Goal: Task Accomplishment & Management: Use online tool/utility

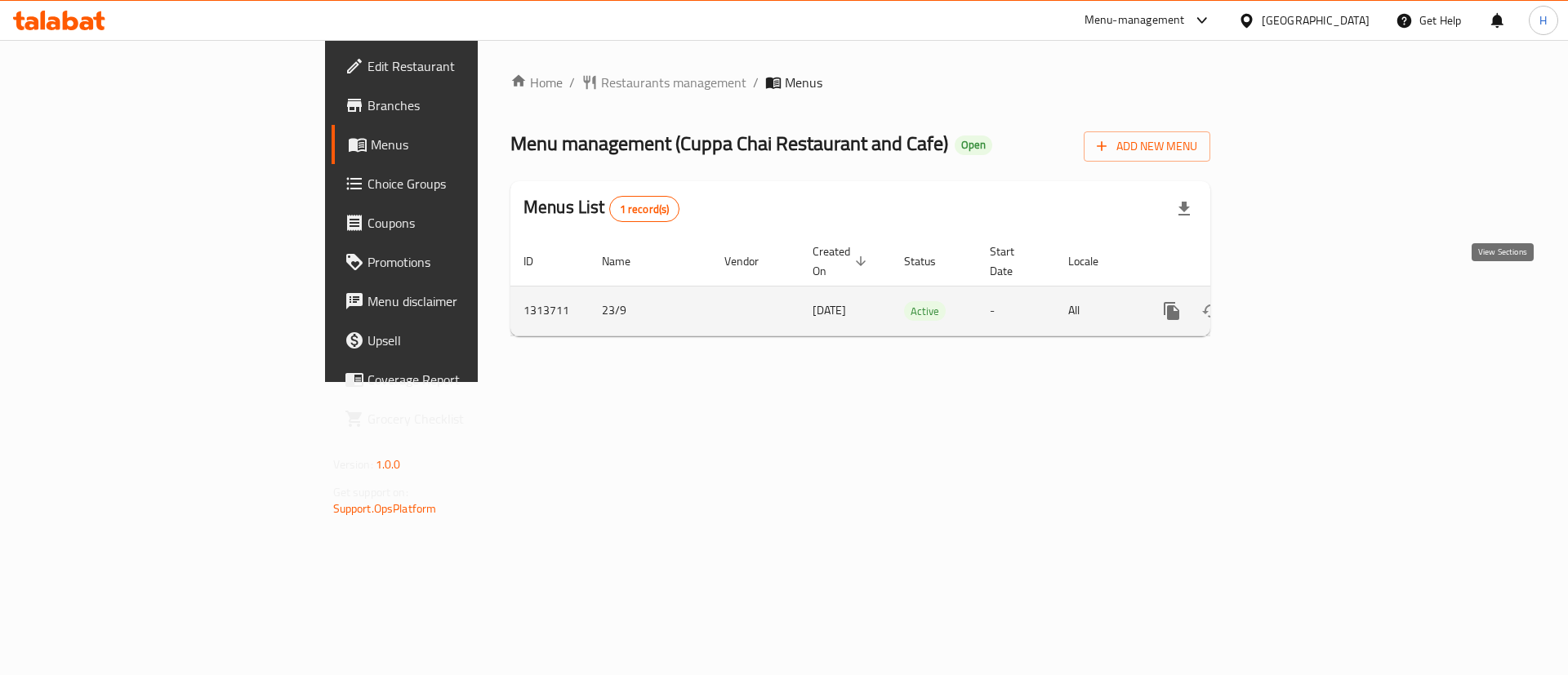
click at [1300, 302] on icon "enhanced table" at bounding box center [1289, 311] width 19 height 19
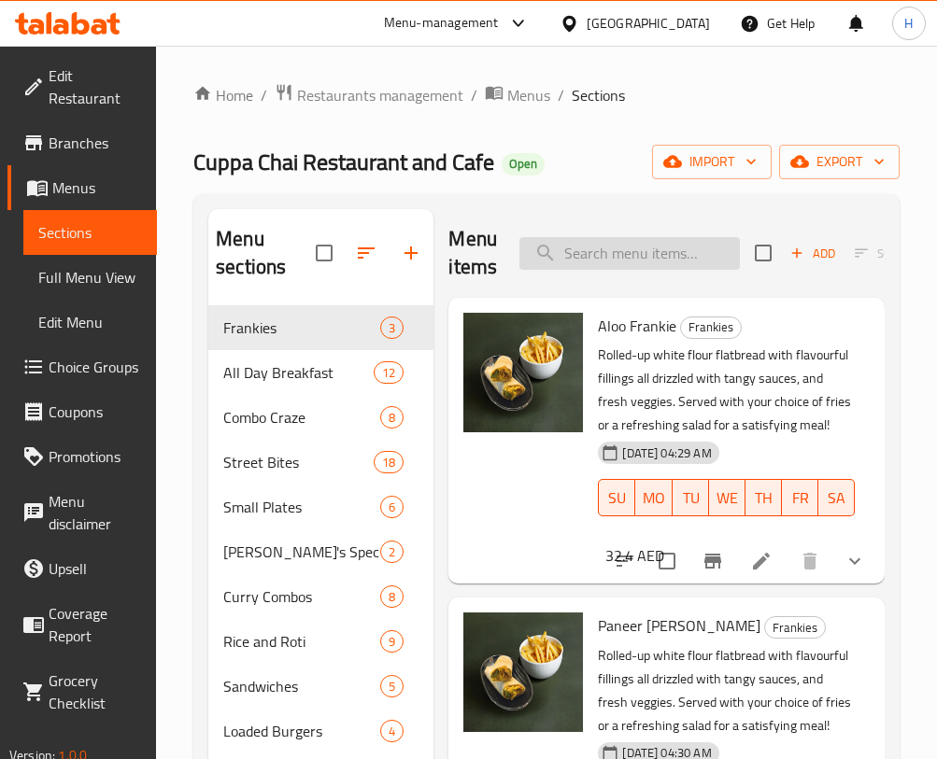
click at [563, 245] on input "search" at bounding box center [629, 253] width 220 height 33
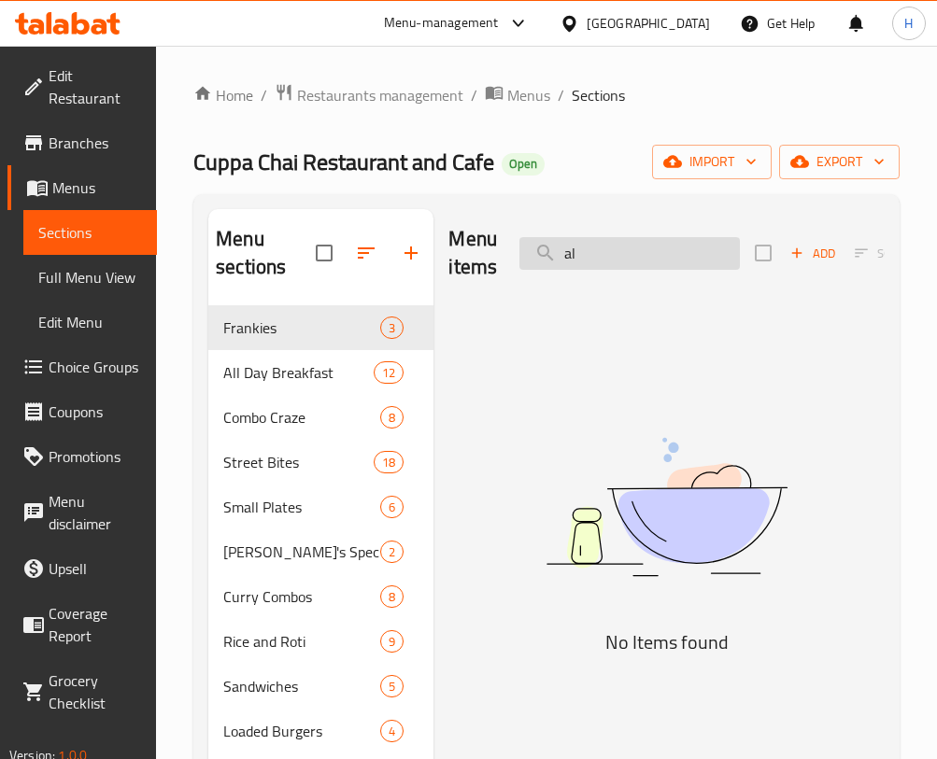
type input "a"
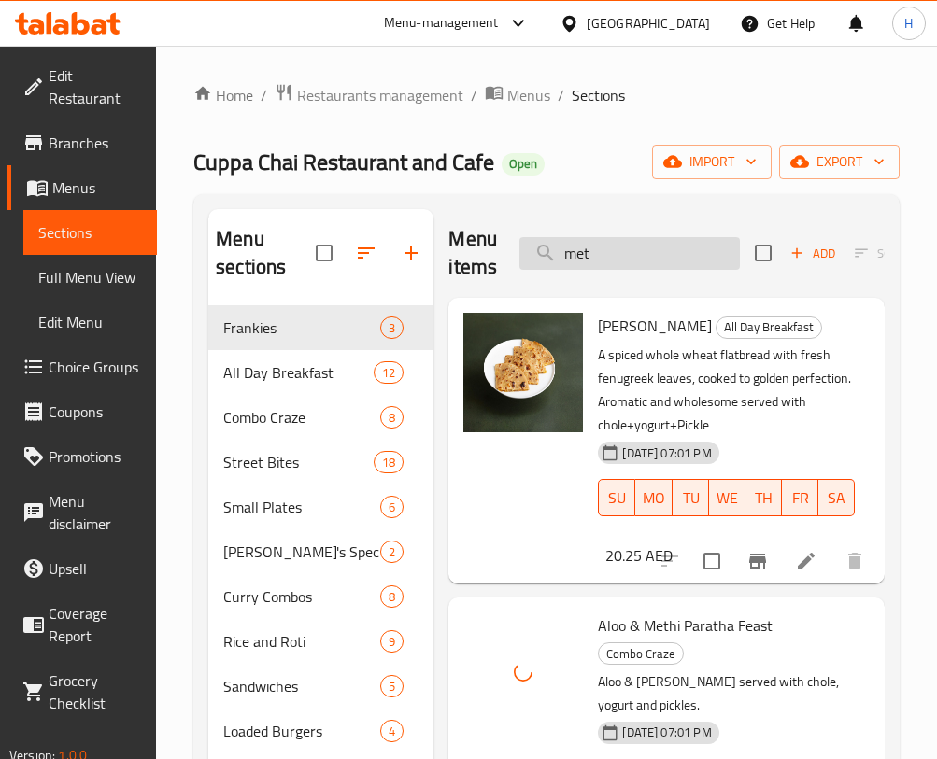
click at [612, 250] on input "met" at bounding box center [629, 253] width 220 height 33
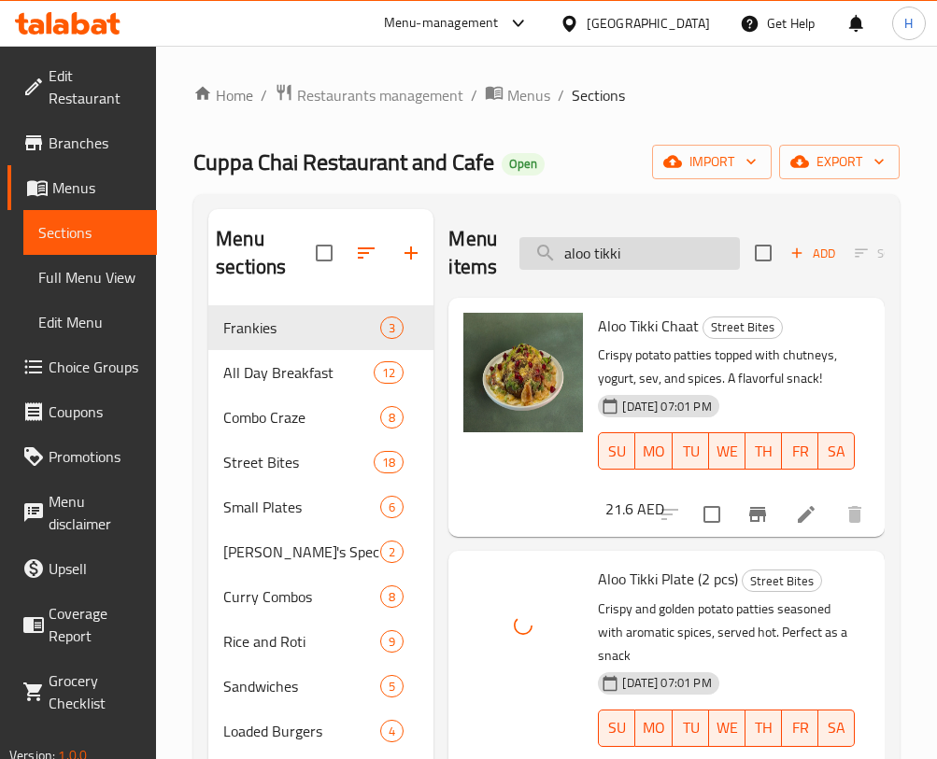
click at [618, 244] on input "aloo tikki" at bounding box center [629, 253] width 220 height 33
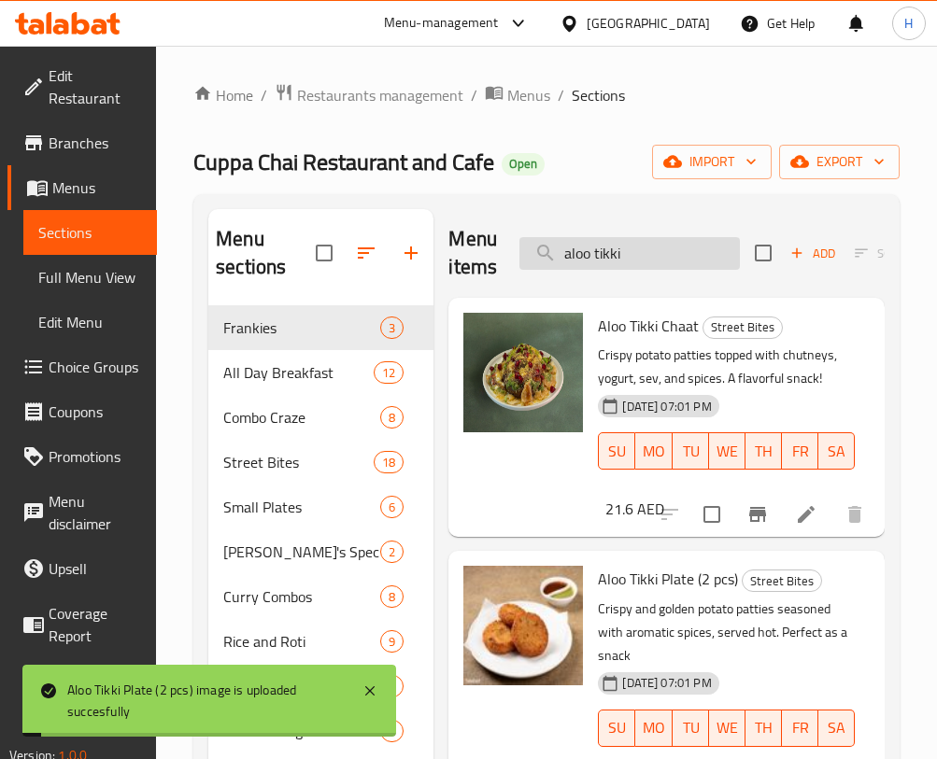
click at [656, 250] on input "aloo tikki" at bounding box center [629, 253] width 220 height 33
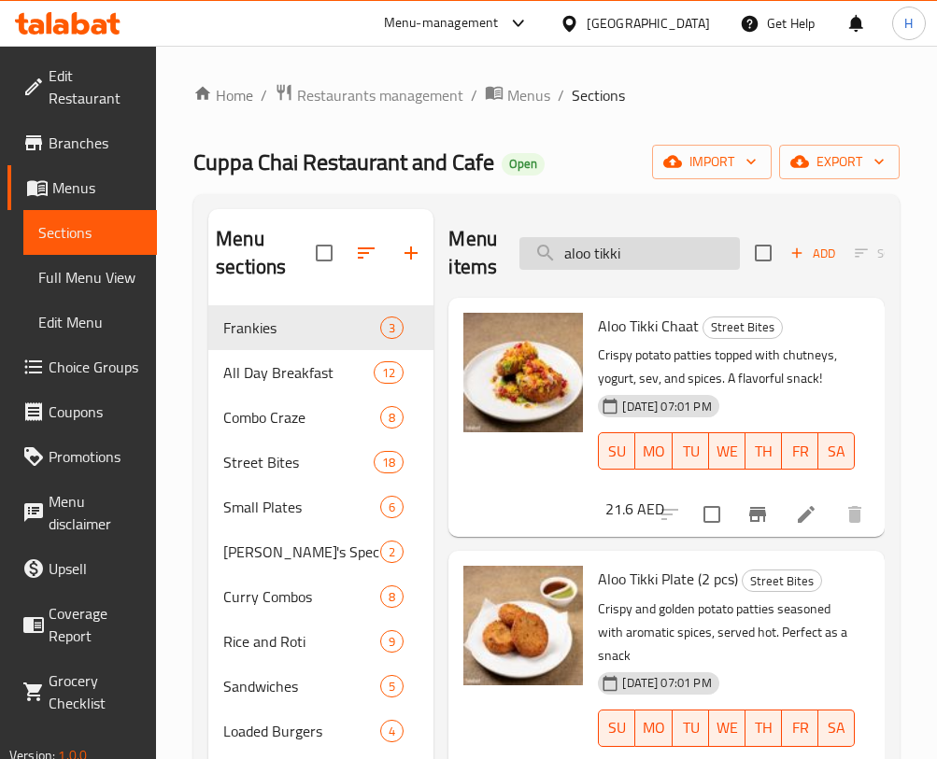
click at [623, 249] on input "aloo tikki" at bounding box center [629, 253] width 220 height 33
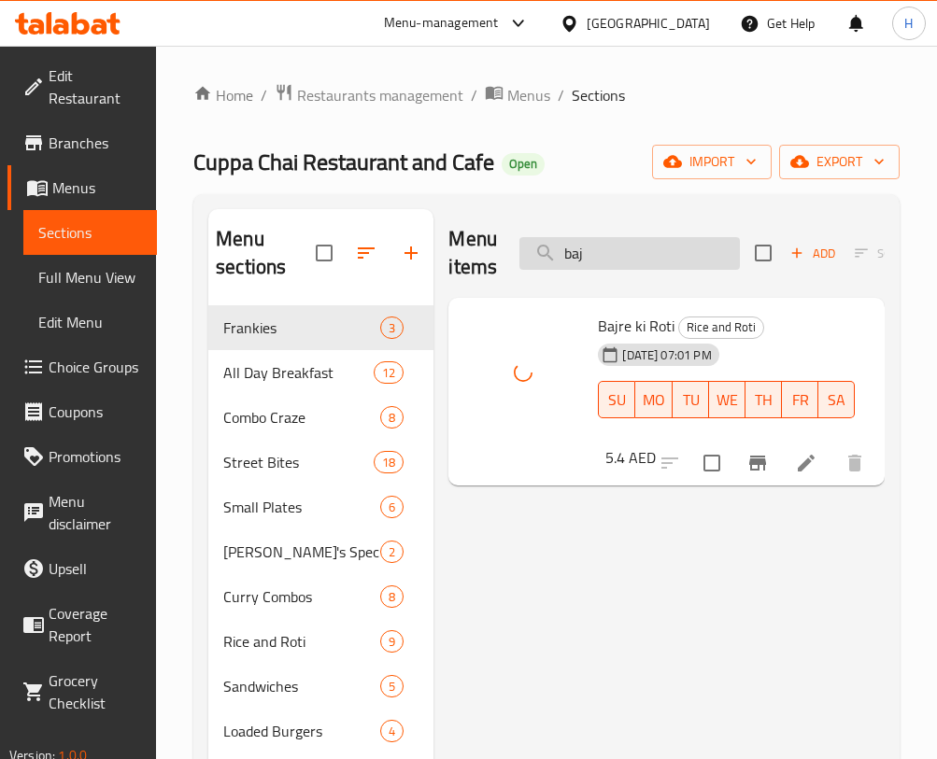
click at [720, 259] on input "baj" at bounding box center [629, 253] width 220 height 33
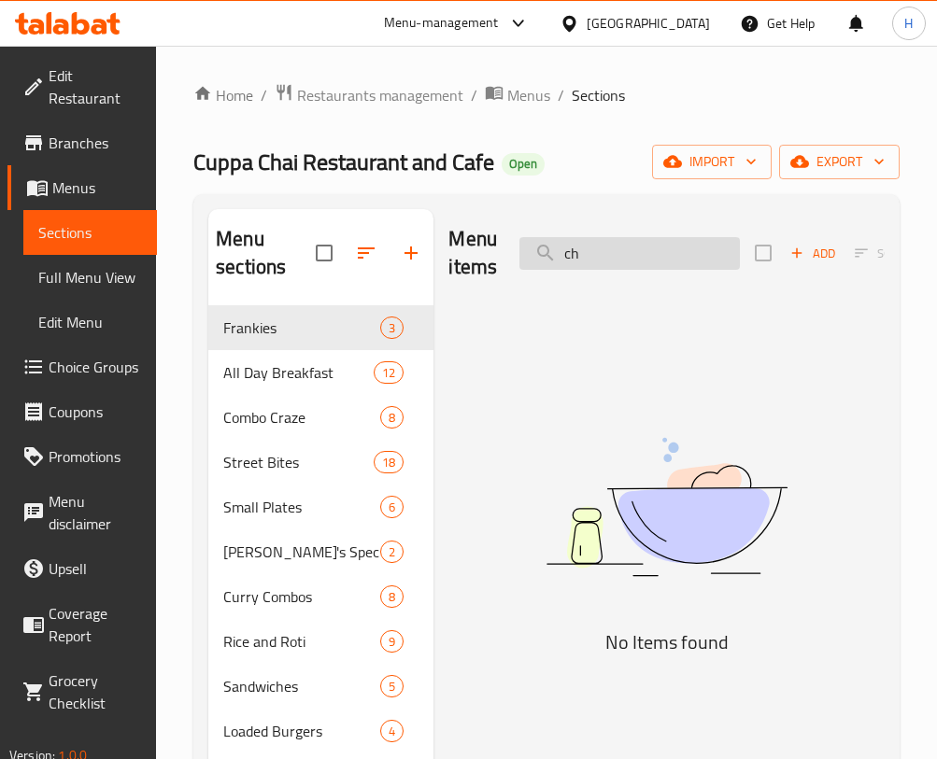
type input "c"
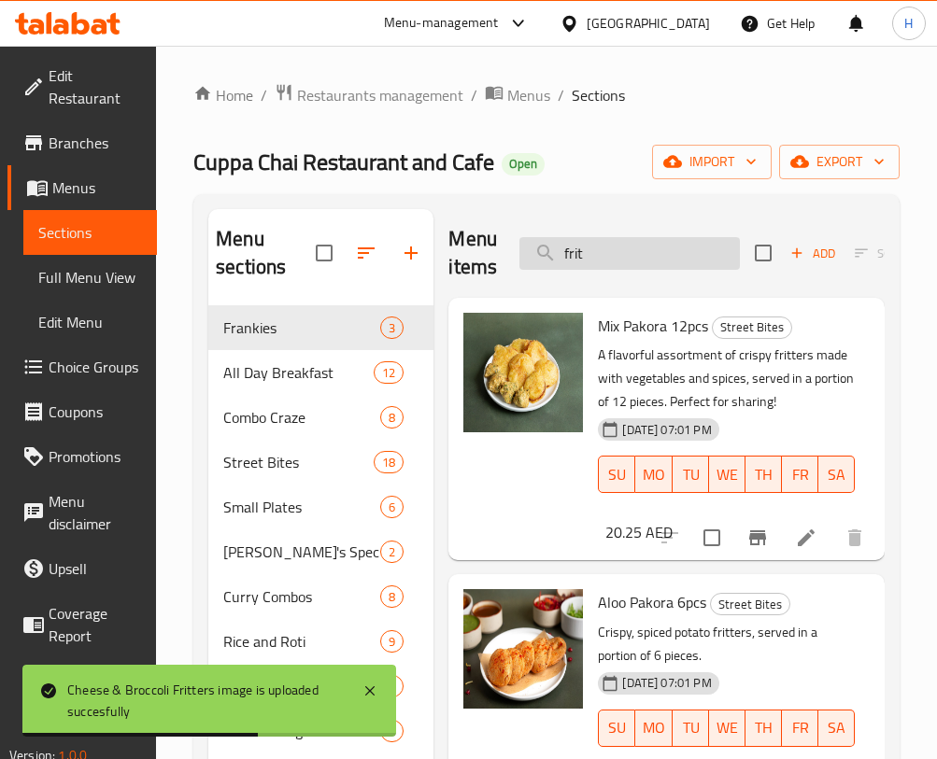
click at [657, 244] on input "frit" at bounding box center [629, 253] width 220 height 33
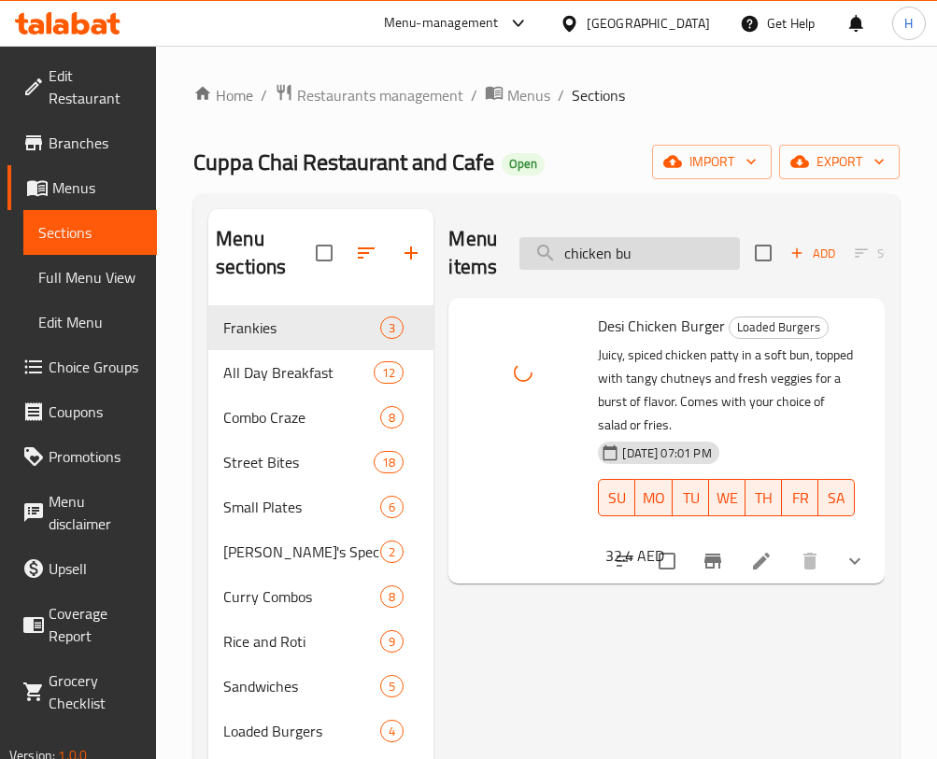
click at [649, 268] on input "chicken bu" at bounding box center [629, 253] width 220 height 33
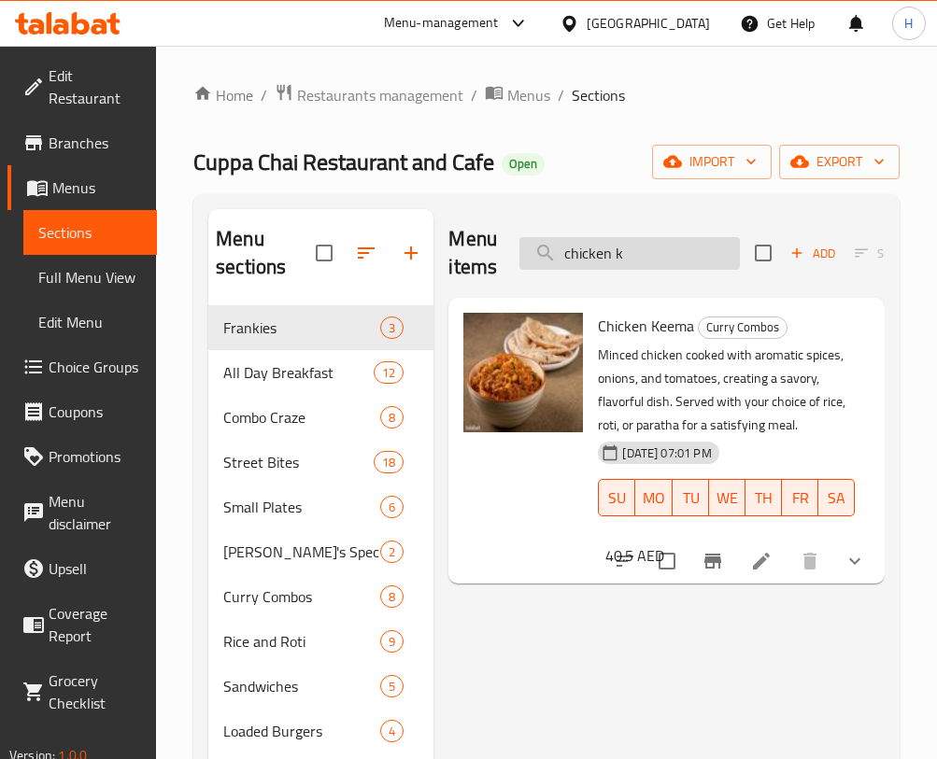
click at [653, 243] on input "chicken k" at bounding box center [629, 253] width 220 height 33
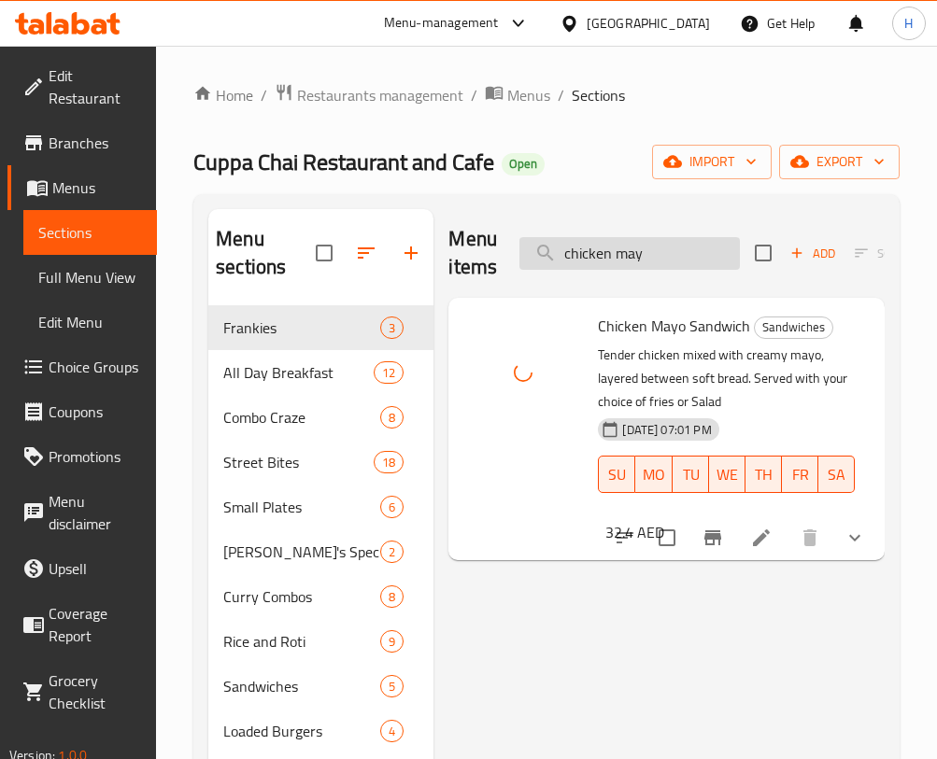
click at [638, 252] on input "chicken may" at bounding box center [629, 253] width 220 height 33
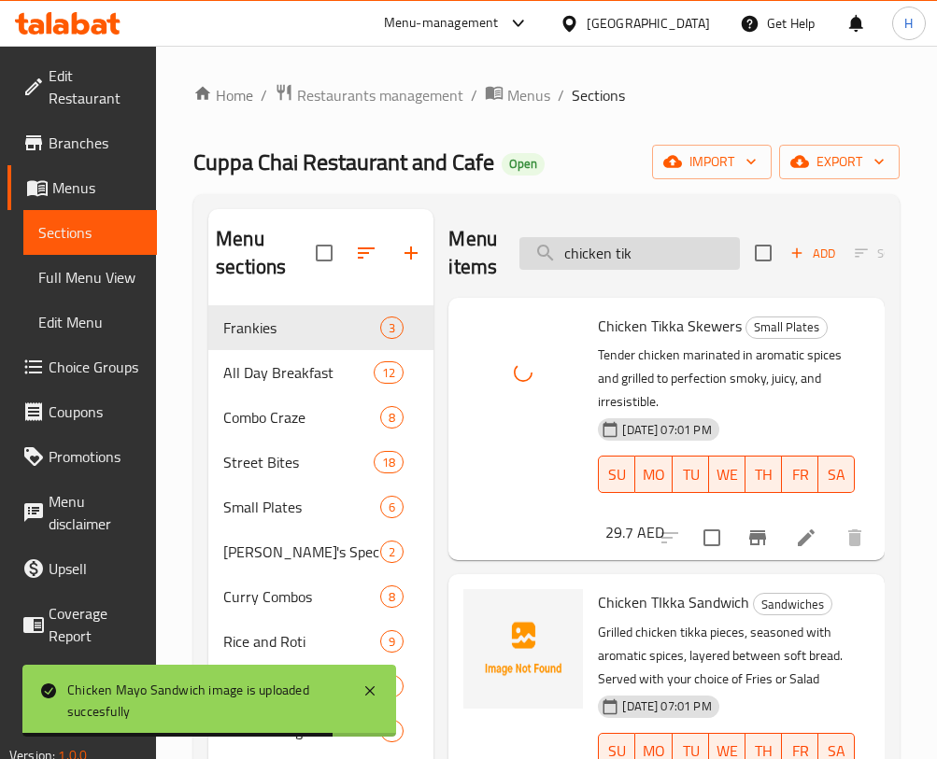
click at [632, 237] on input "chicken tik" at bounding box center [629, 253] width 220 height 33
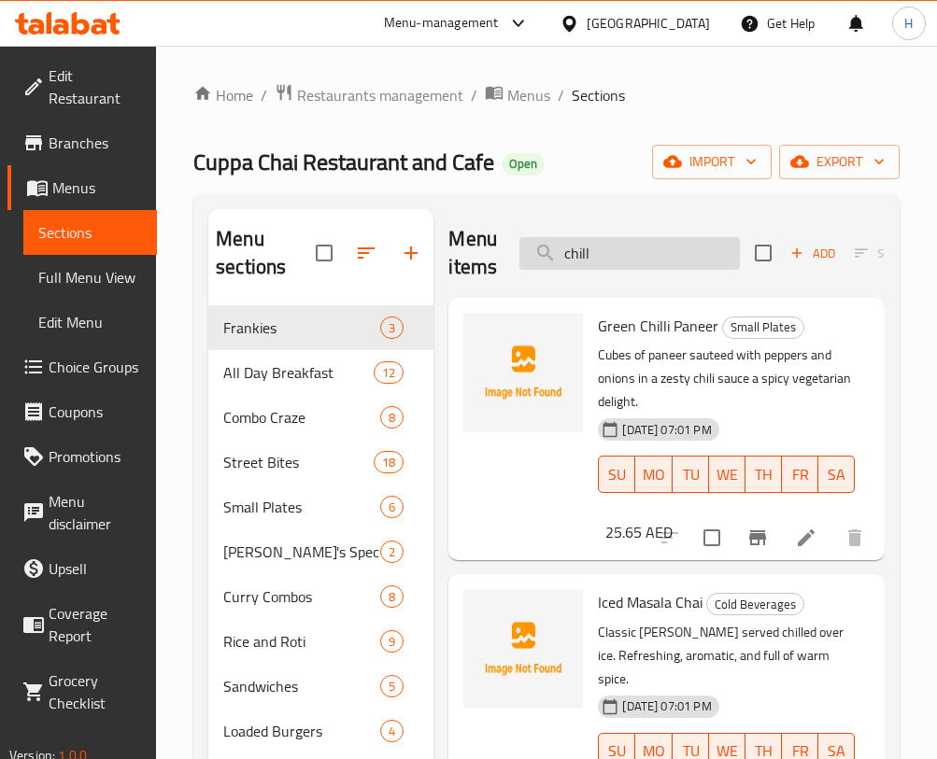
click at [652, 259] on input "chill" at bounding box center [629, 253] width 220 height 33
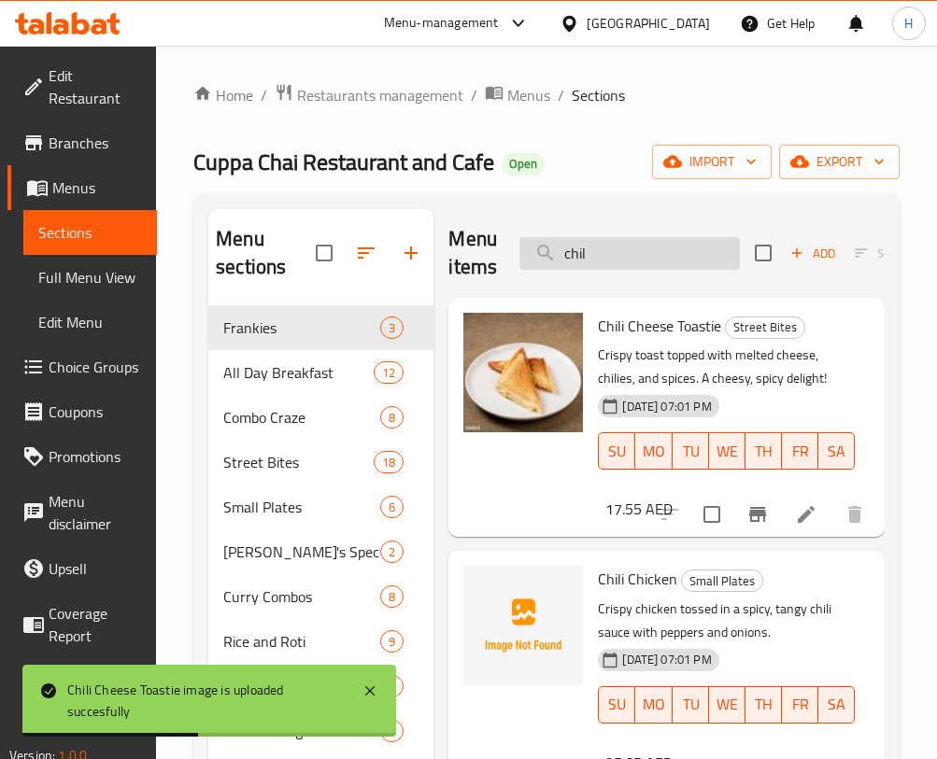
click at [597, 254] on input "chil" at bounding box center [629, 253] width 220 height 33
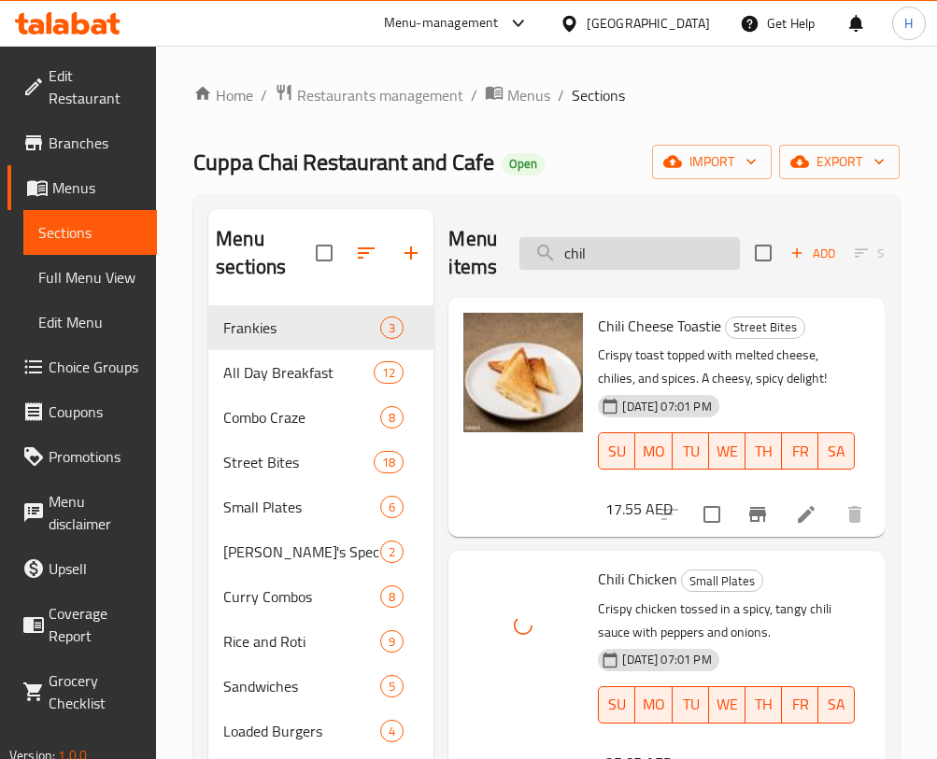
click at [647, 240] on input "chil" at bounding box center [629, 253] width 220 height 33
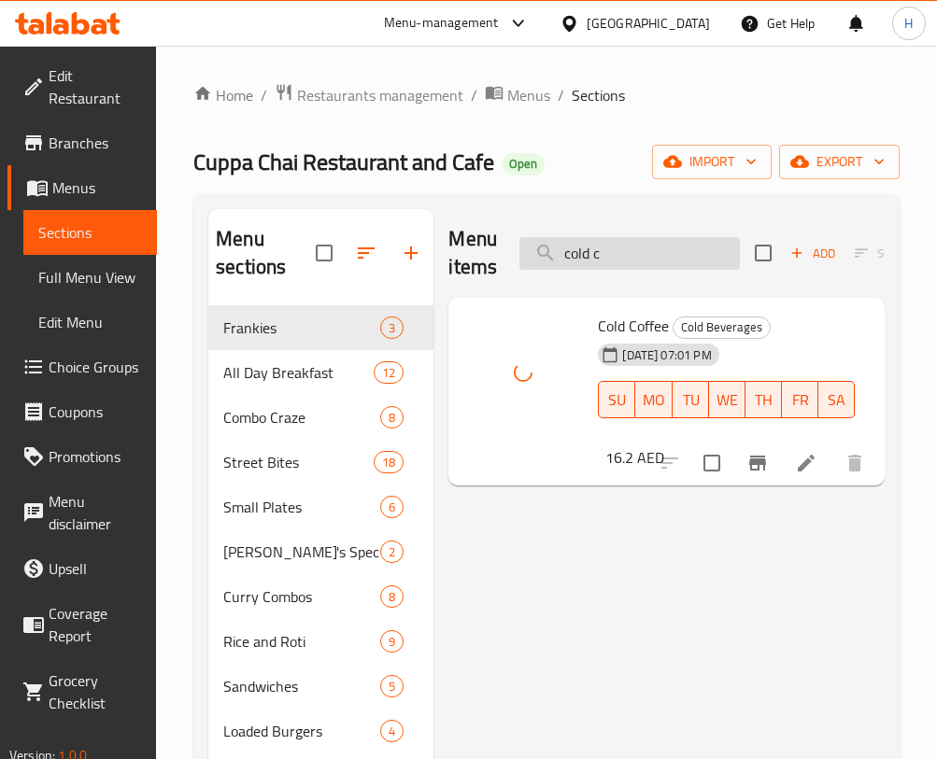
click at [671, 250] on input "cold c" at bounding box center [629, 253] width 220 height 33
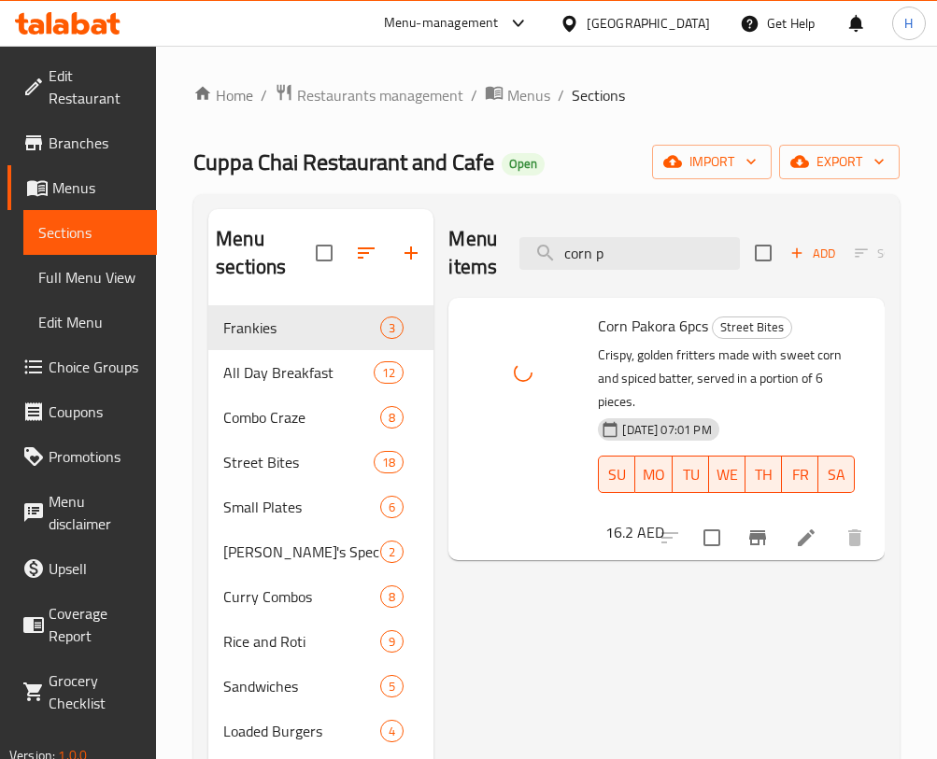
click at [630, 233] on div "Menu items corn p Add Sort Manage items" at bounding box center [666, 253] width 436 height 89
click at [629, 250] on input "corn p" at bounding box center [629, 253] width 220 height 33
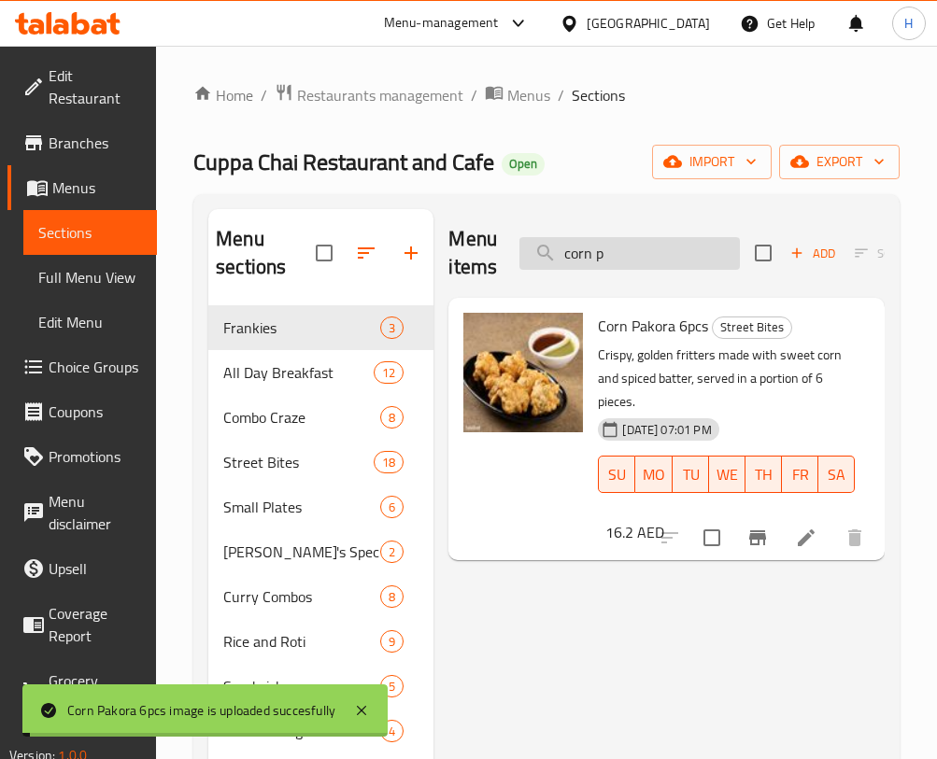
click at [629, 250] on input "corn p" at bounding box center [629, 253] width 220 height 33
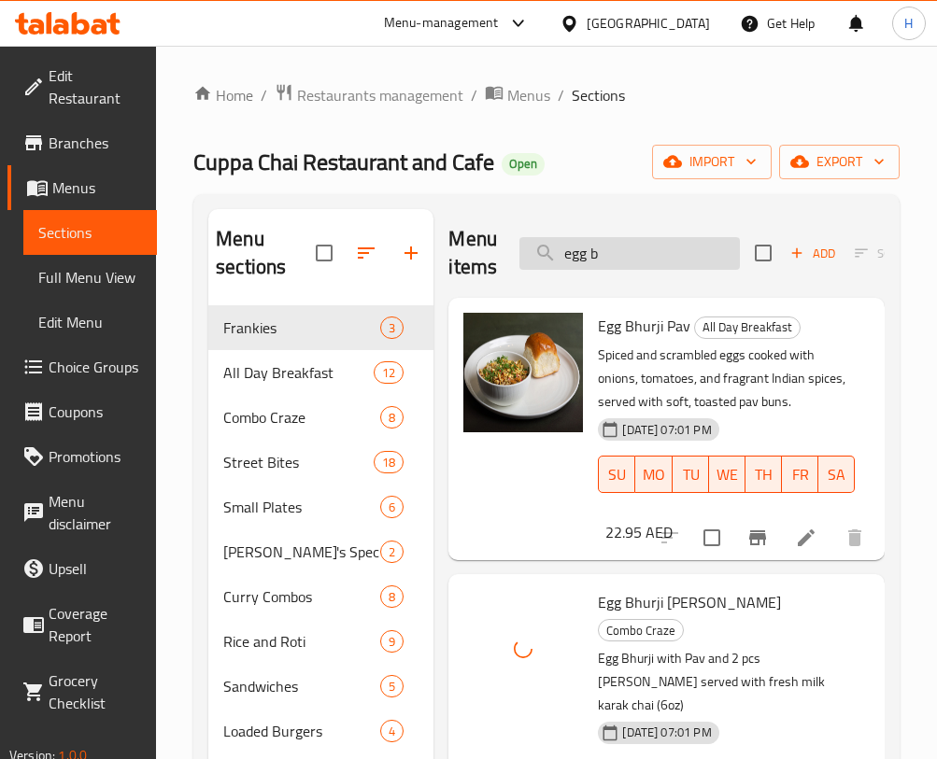
click at [692, 265] on input "egg b" at bounding box center [629, 253] width 220 height 33
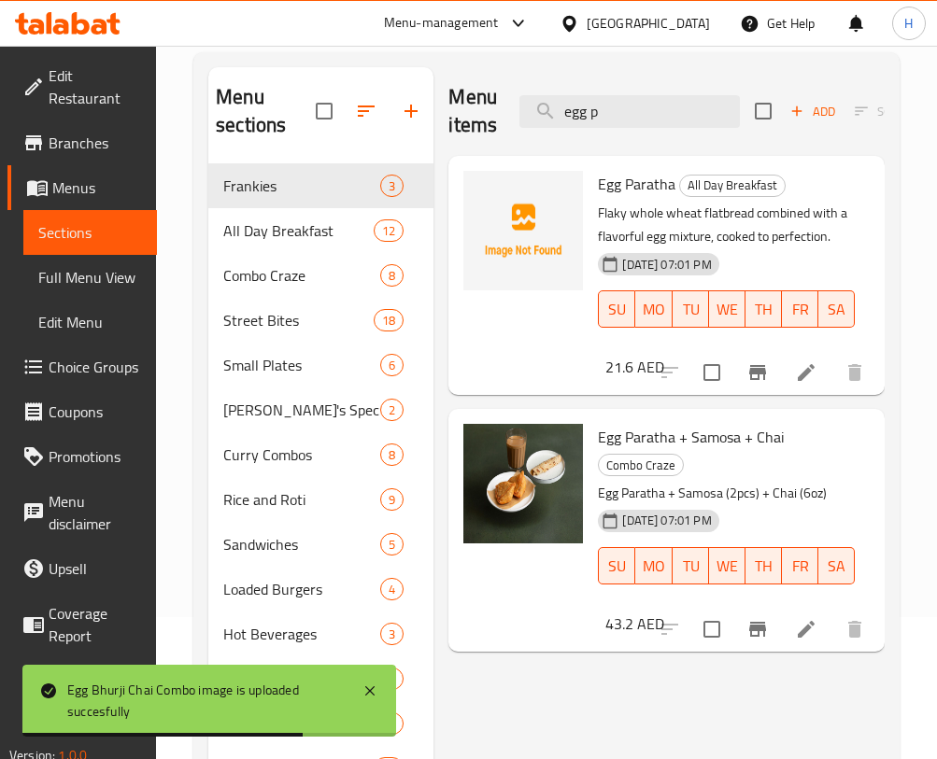
scroll to position [140, 0]
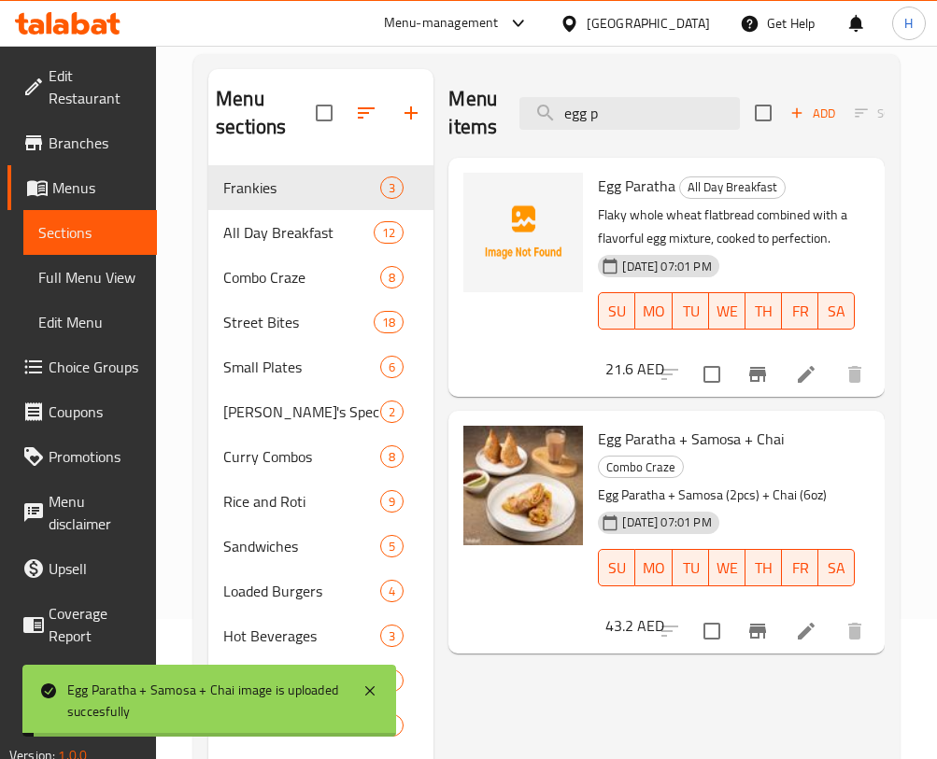
click at [686, 131] on div "Menu items egg p Add Sort Manage items" at bounding box center [666, 113] width 436 height 89
click at [676, 112] on input "egg p" at bounding box center [629, 113] width 220 height 33
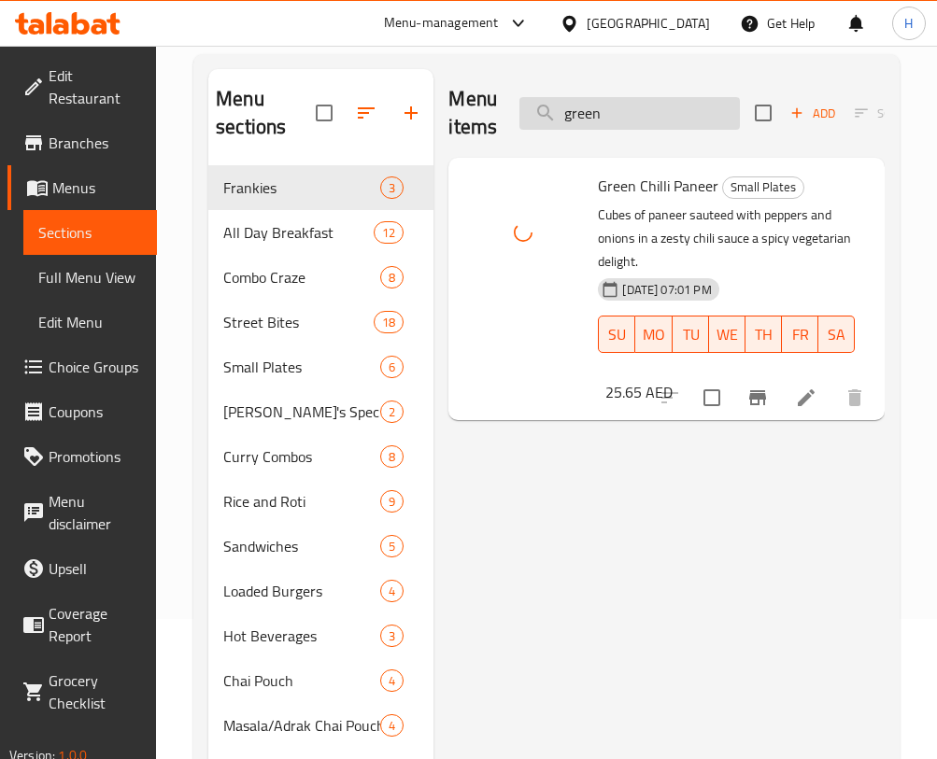
click at [648, 119] on input "green" at bounding box center [629, 113] width 220 height 33
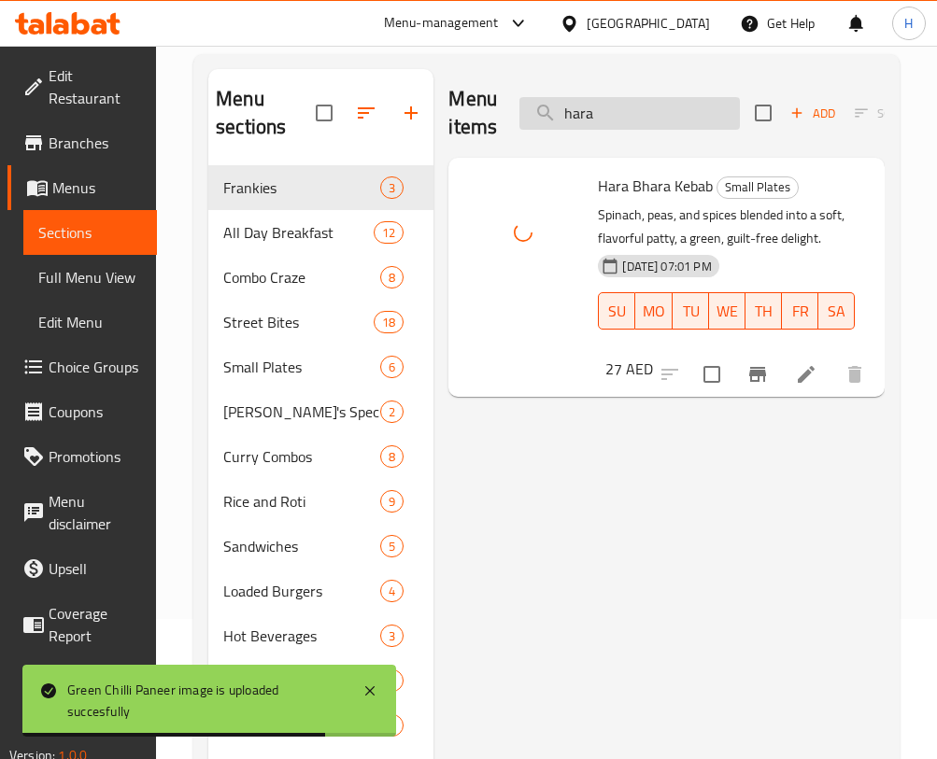
click at [598, 113] on input "hara" at bounding box center [629, 113] width 220 height 33
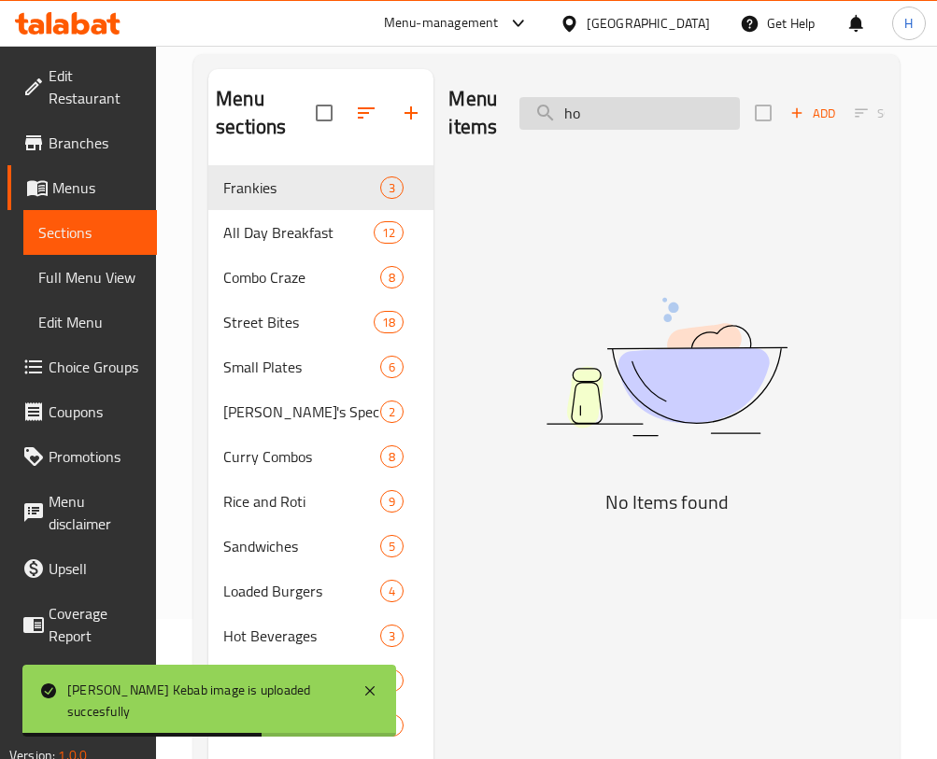
type input "h"
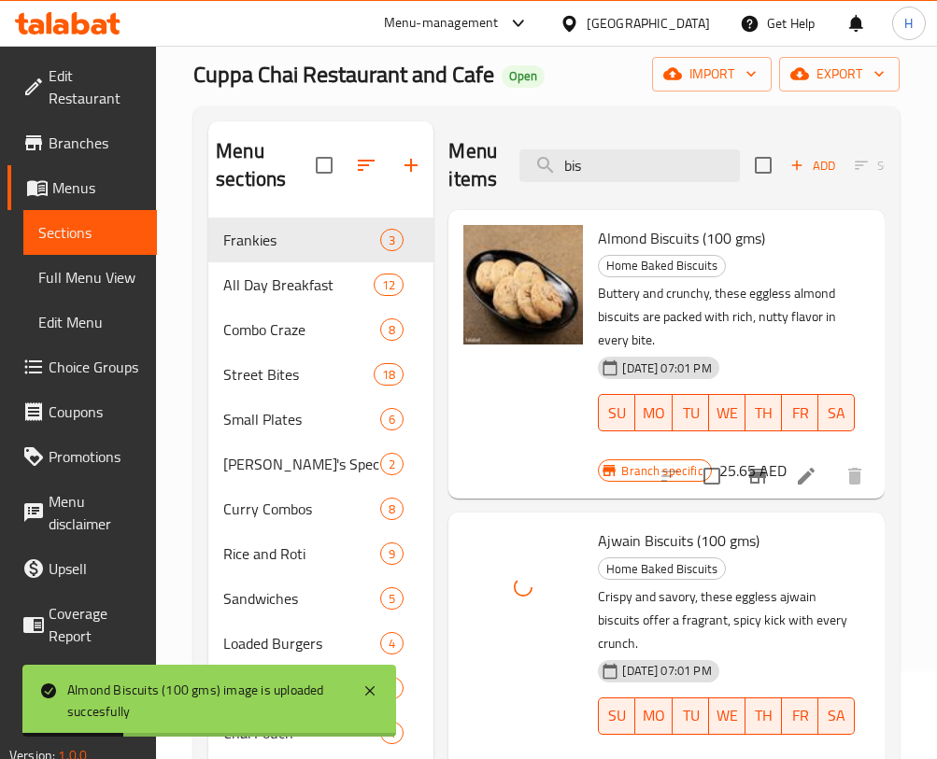
scroll to position [12, 0]
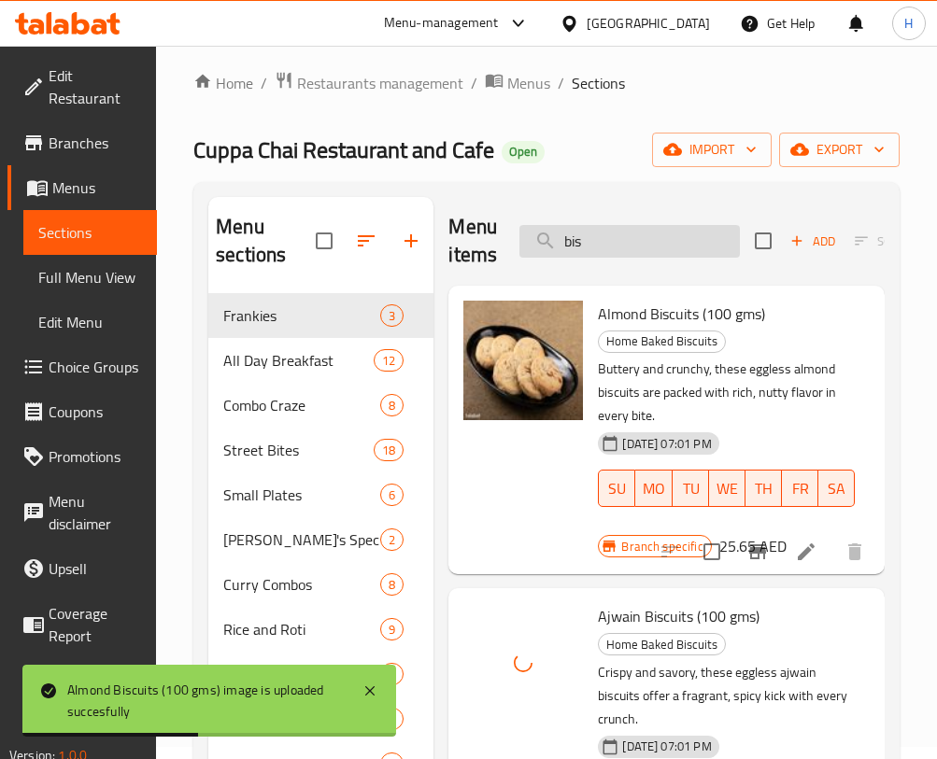
click at [632, 236] on input "bis" at bounding box center [629, 241] width 220 height 33
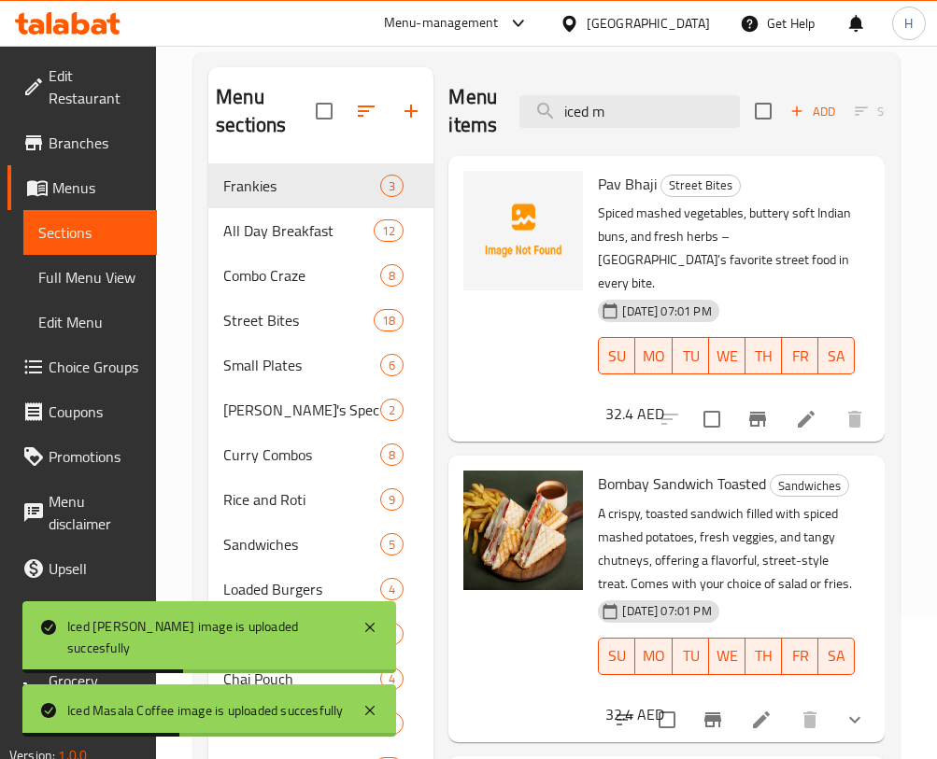
scroll to position [0, 0]
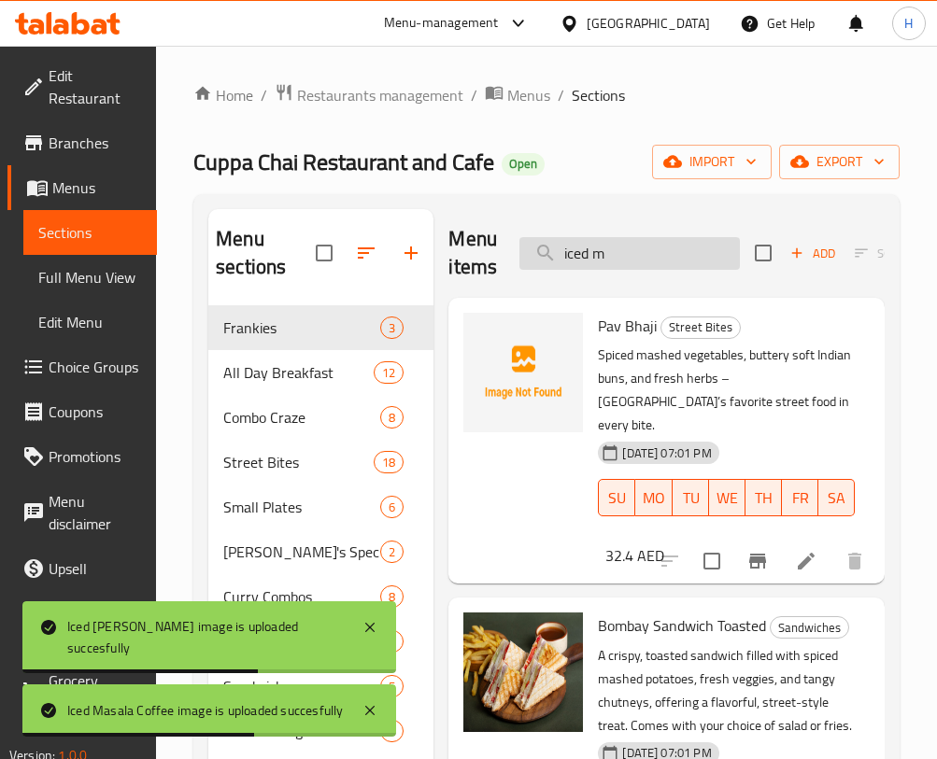
click at [614, 244] on input "iced m" at bounding box center [629, 253] width 220 height 33
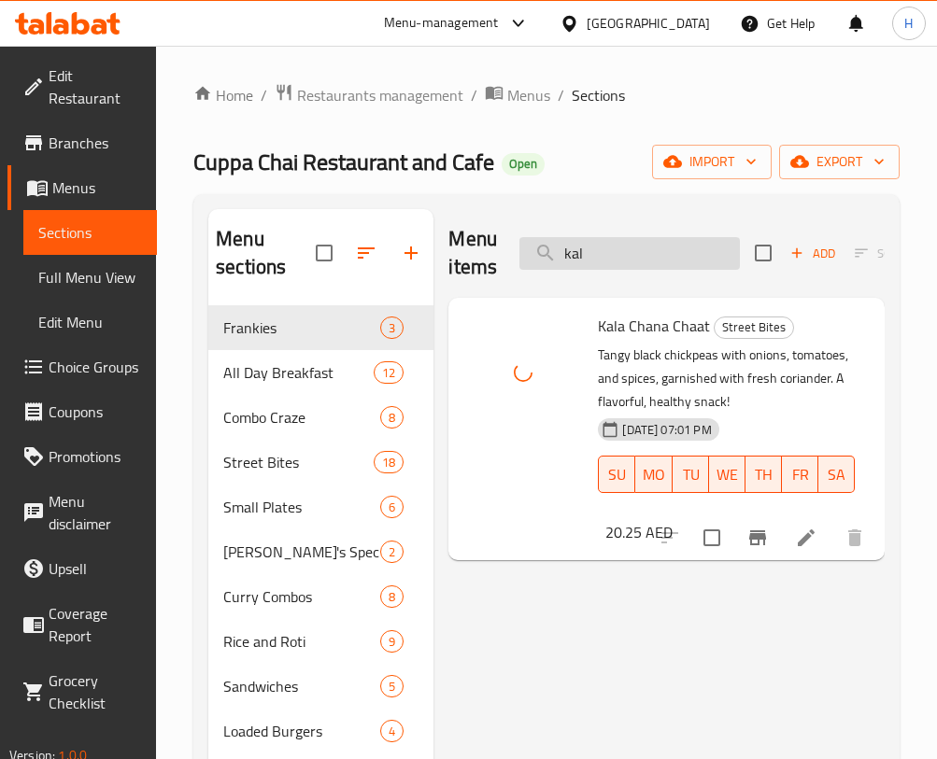
click at [573, 264] on input "kal" at bounding box center [629, 253] width 220 height 33
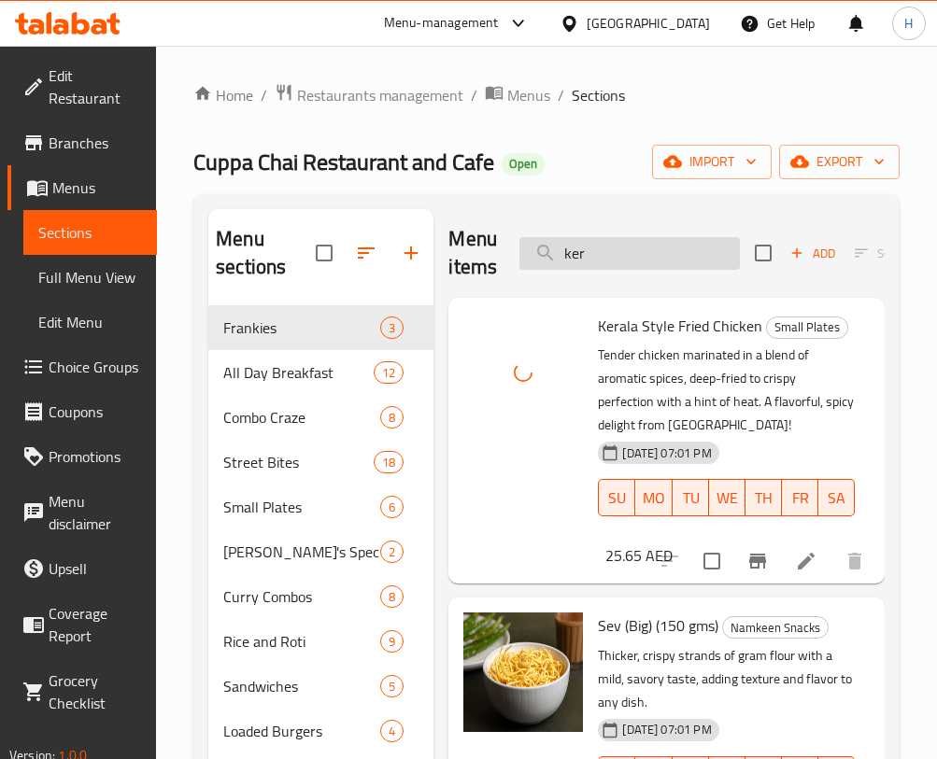
click at [646, 247] on input "ker" at bounding box center [629, 253] width 220 height 33
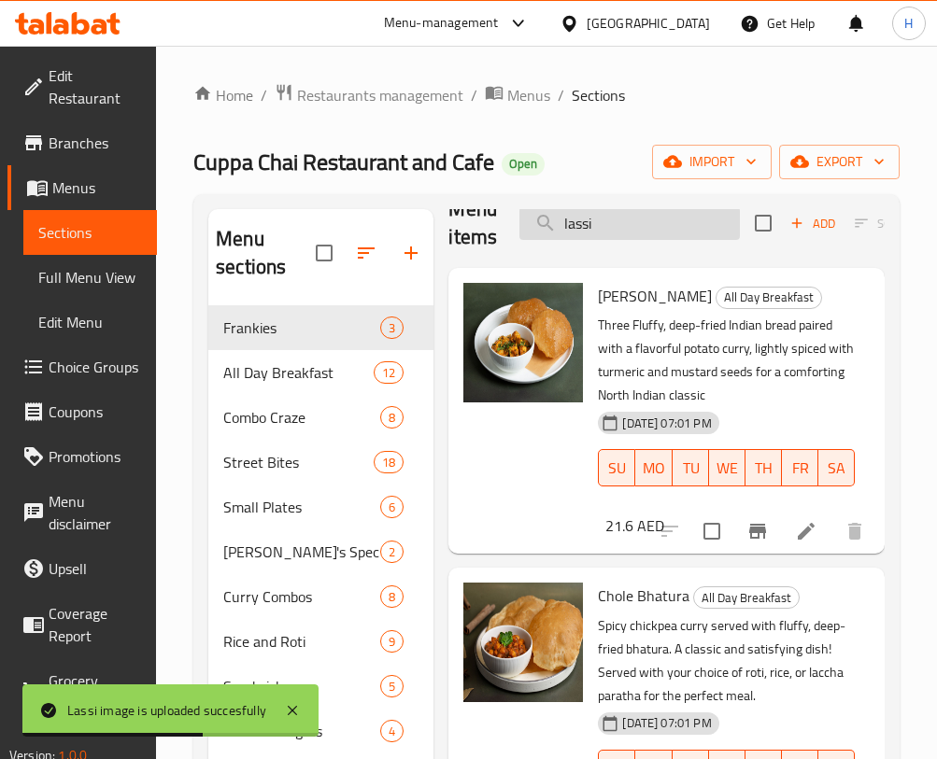
click at [700, 225] on input "lassi" at bounding box center [629, 223] width 220 height 33
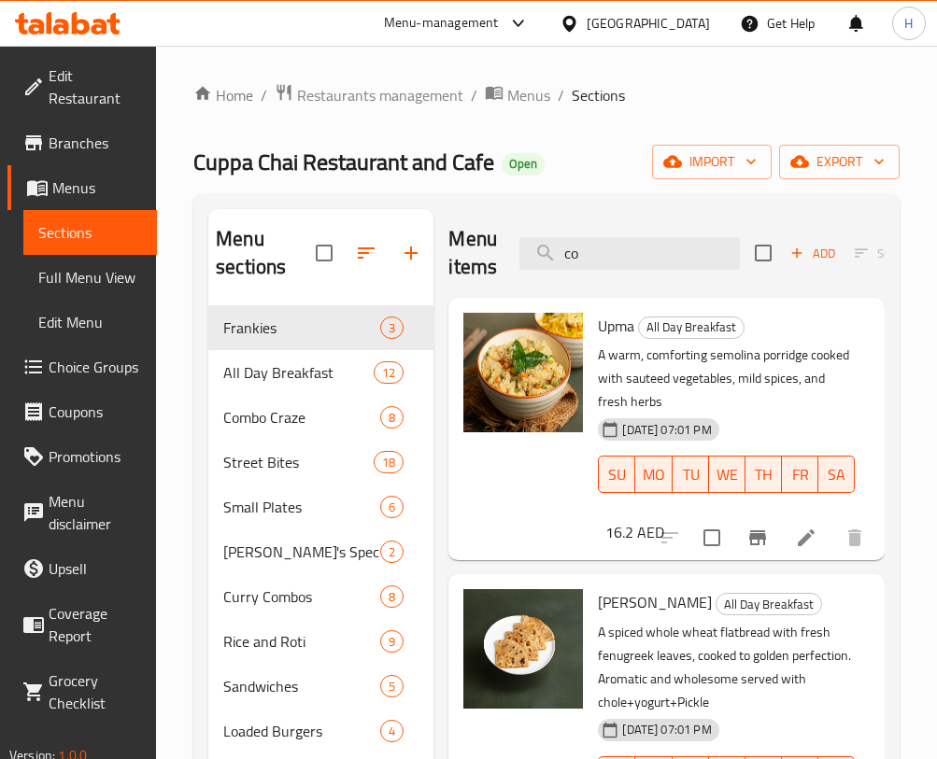
scroll to position [323, 0]
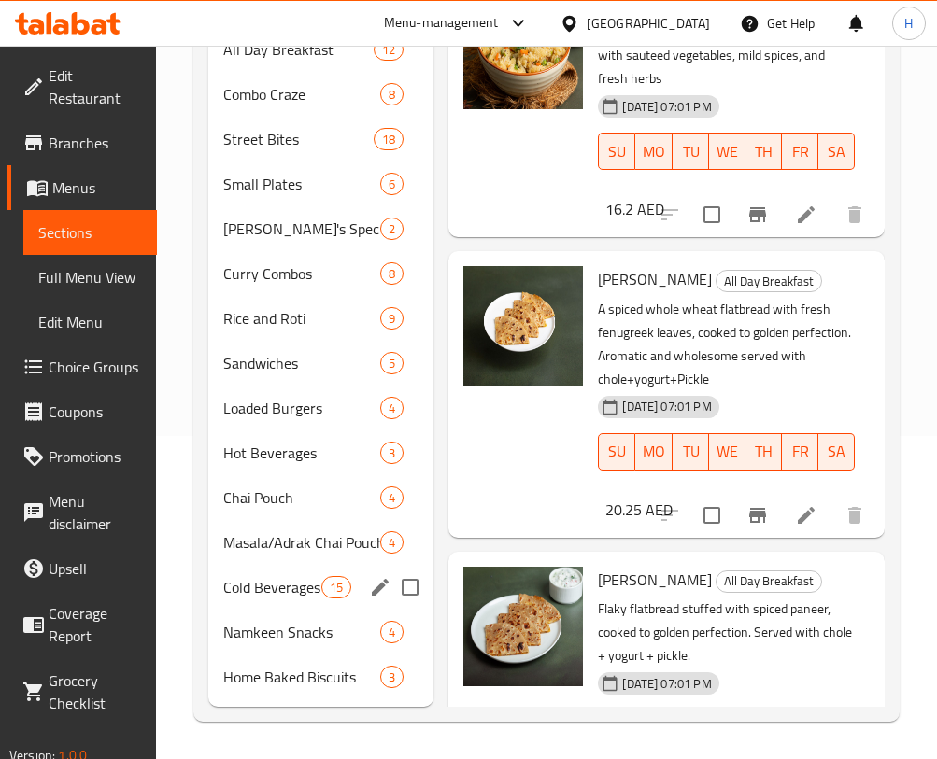
click at [271, 572] on div "Cold Beverages 15" at bounding box center [320, 587] width 225 height 45
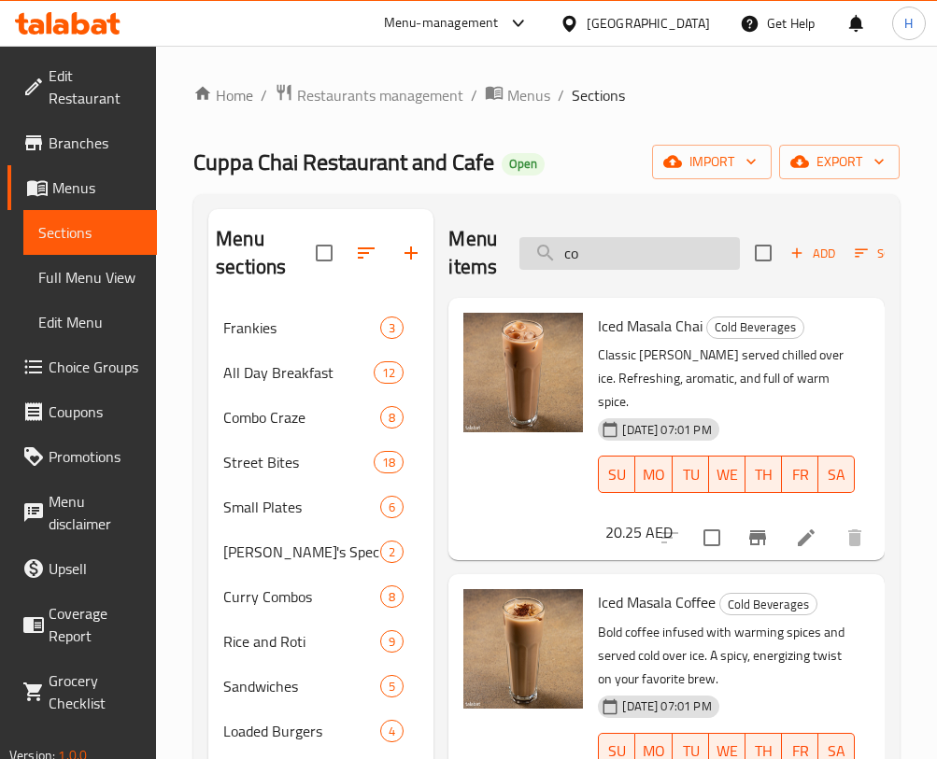
click at [685, 246] on input "co" at bounding box center [629, 253] width 220 height 33
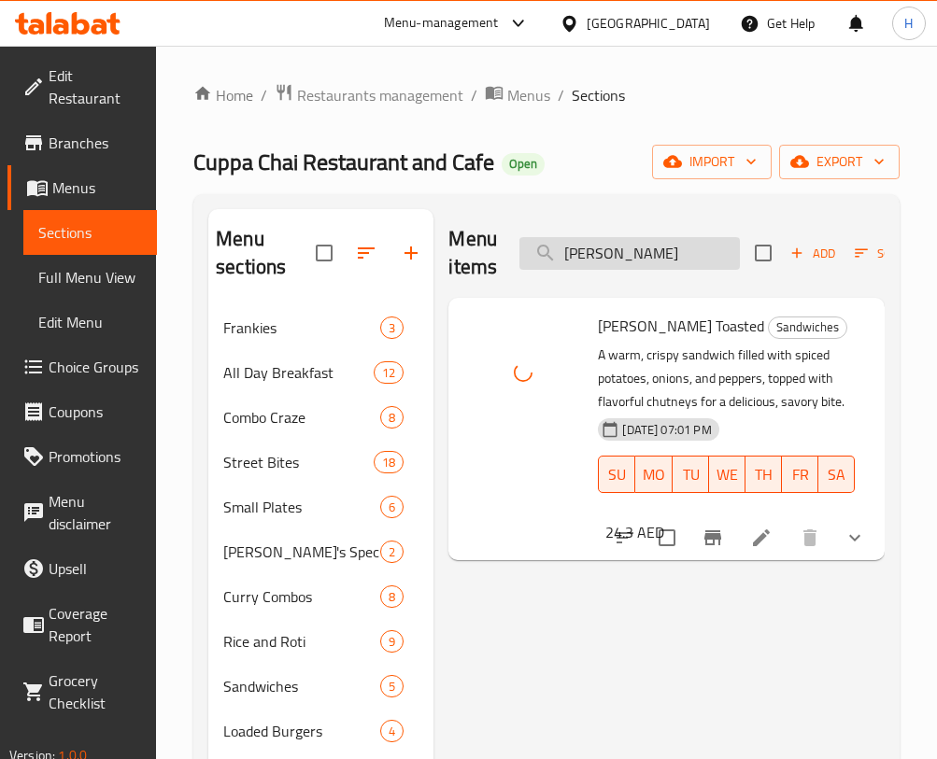
click at [594, 242] on input "masala s" at bounding box center [629, 253] width 220 height 33
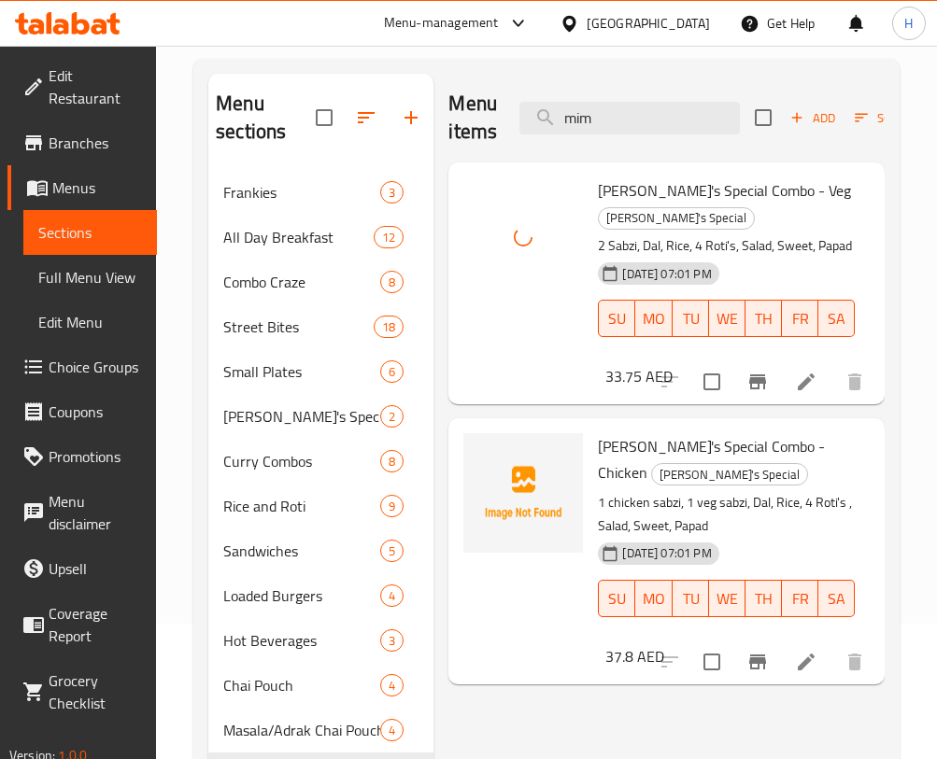
scroll to position [140, 0]
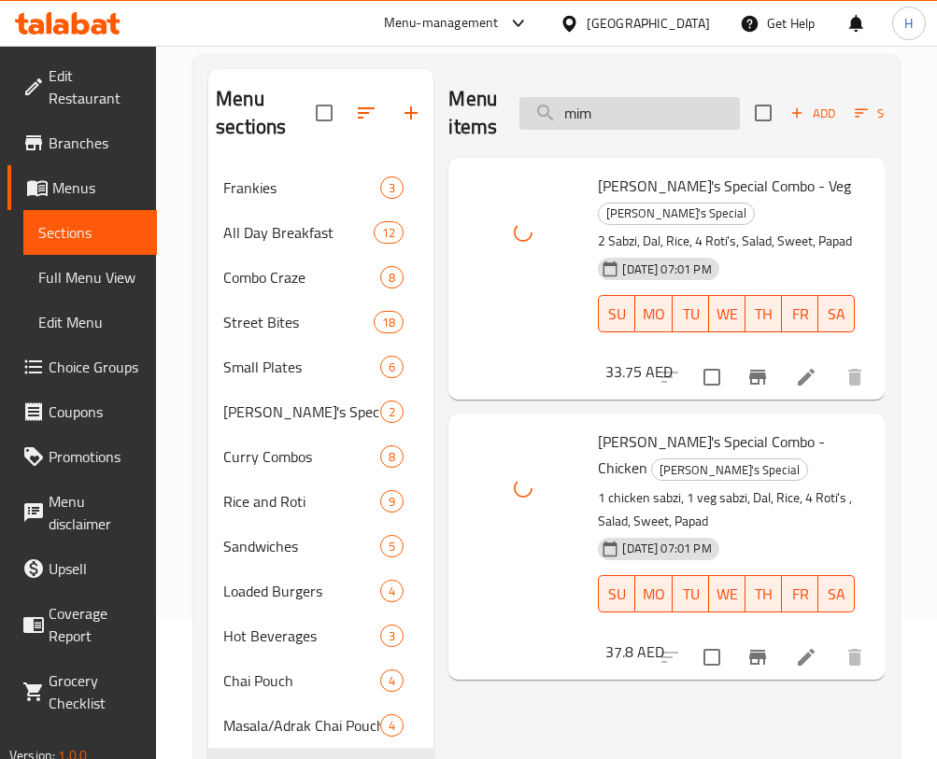
click at [627, 101] on input "mim" at bounding box center [629, 113] width 220 height 33
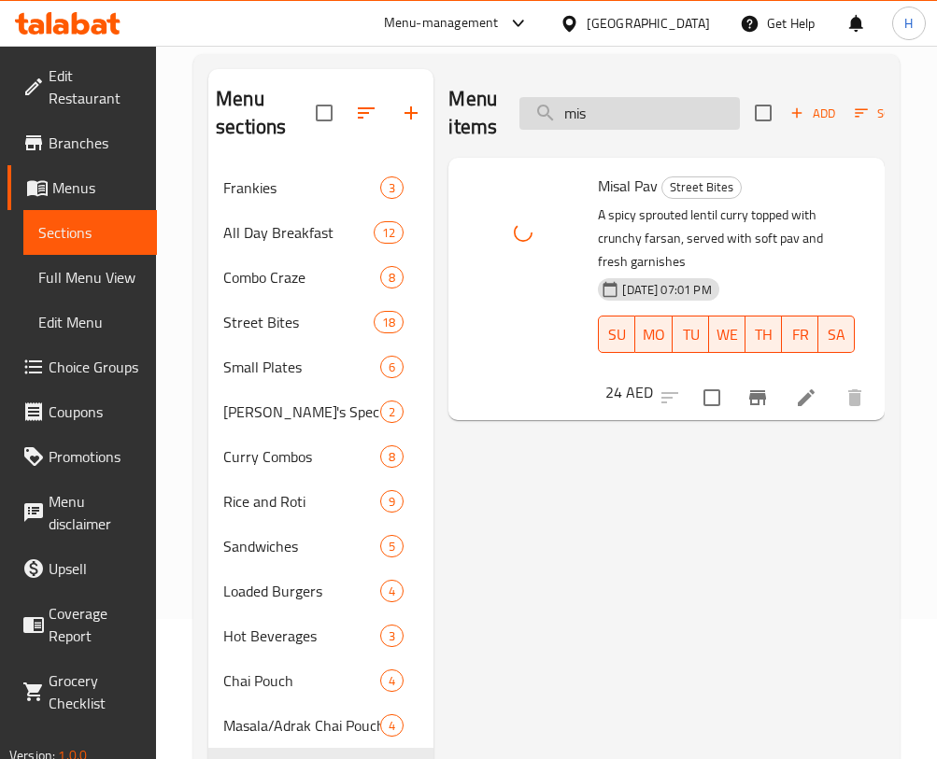
click at [610, 115] on input "mis" at bounding box center [629, 113] width 220 height 33
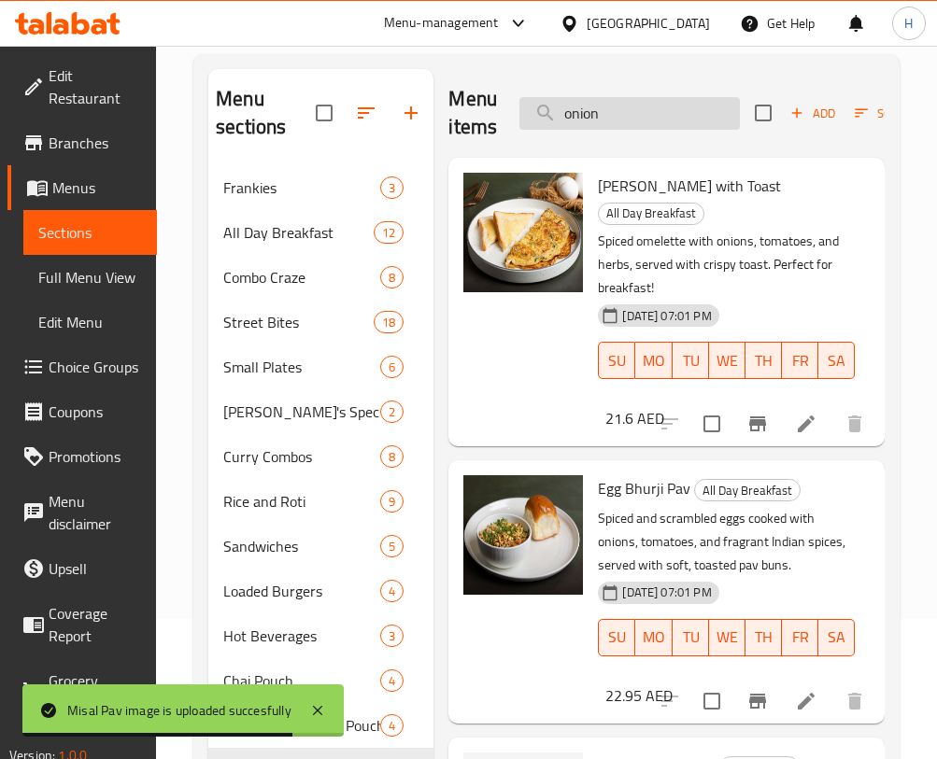
click at [648, 106] on input "onion" at bounding box center [629, 113] width 220 height 33
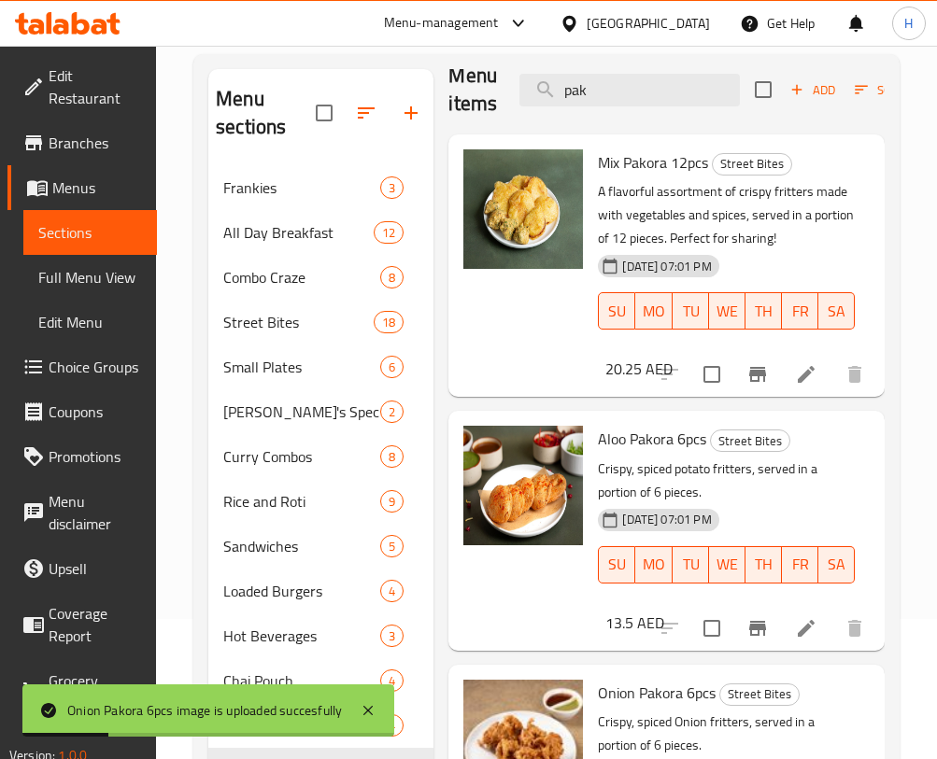
scroll to position [0, 0]
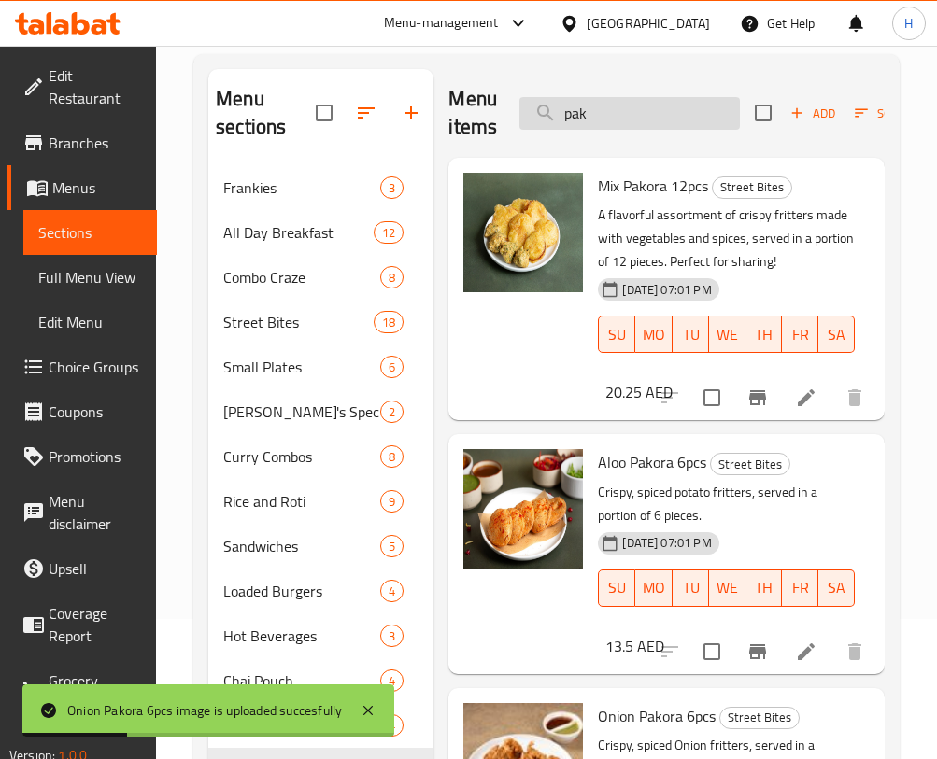
click at [621, 123] on input "pak" at bounding box center [629, 113] width 220 height 33
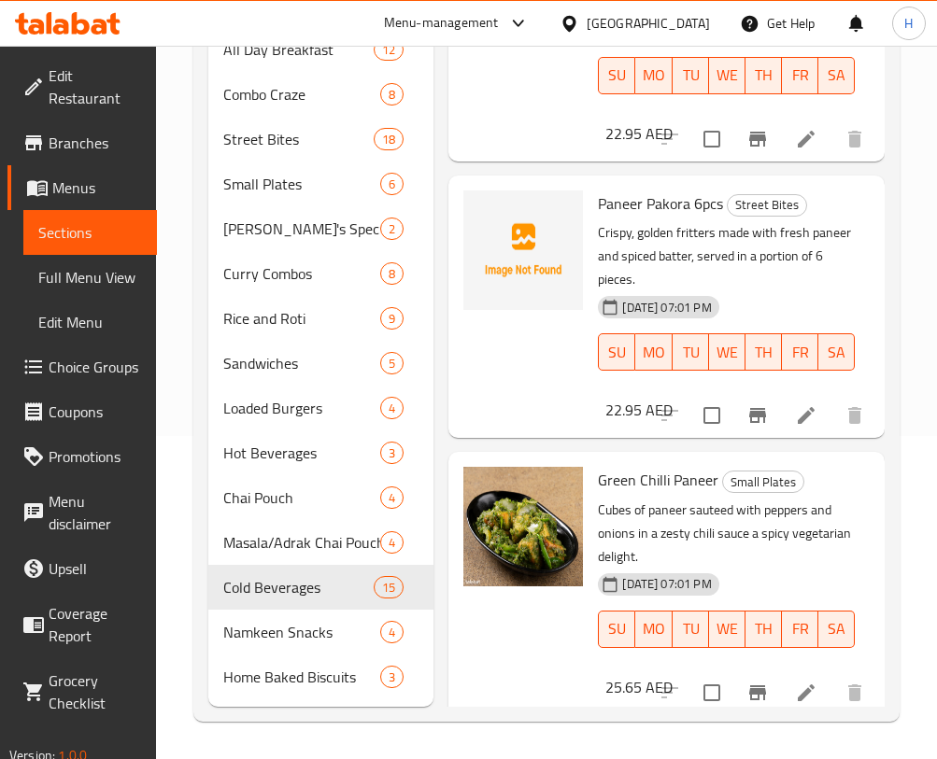
scroll to position [362, 0]
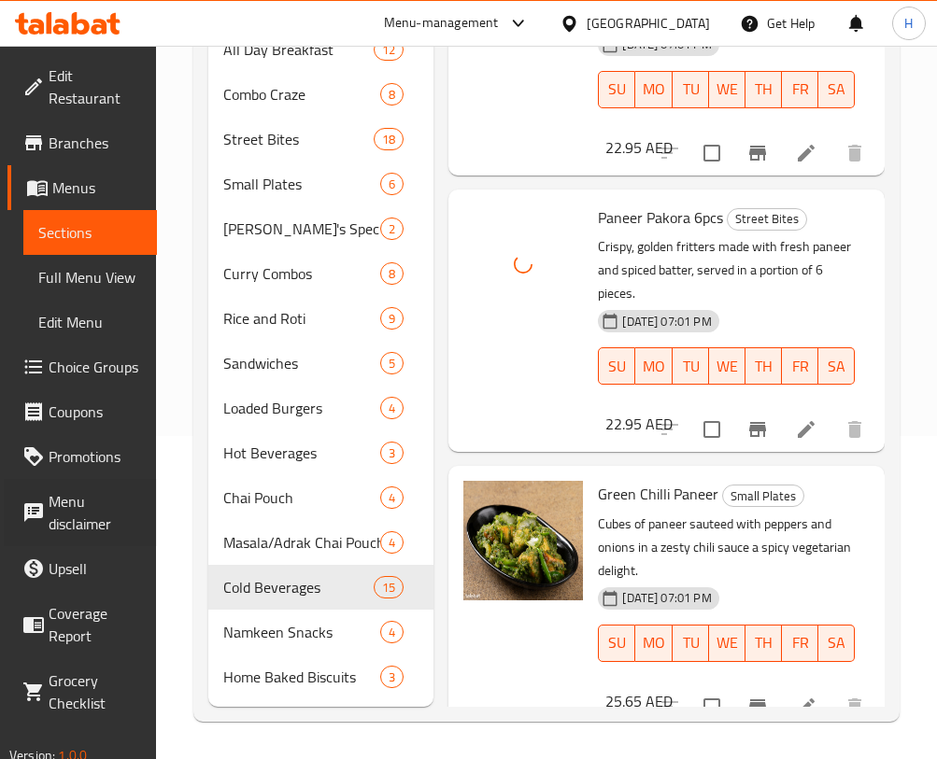
click at [0, 546] on div "Menu disclaimer" at bounding box center [71, 512] width 171 height 67
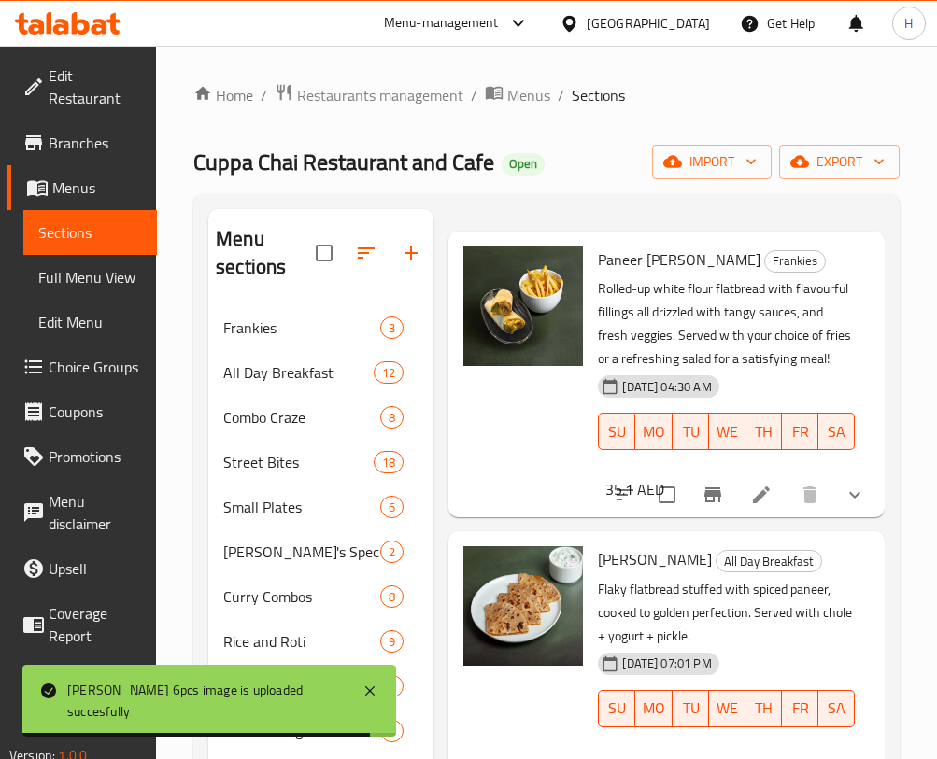
scroll to position [0, 0]
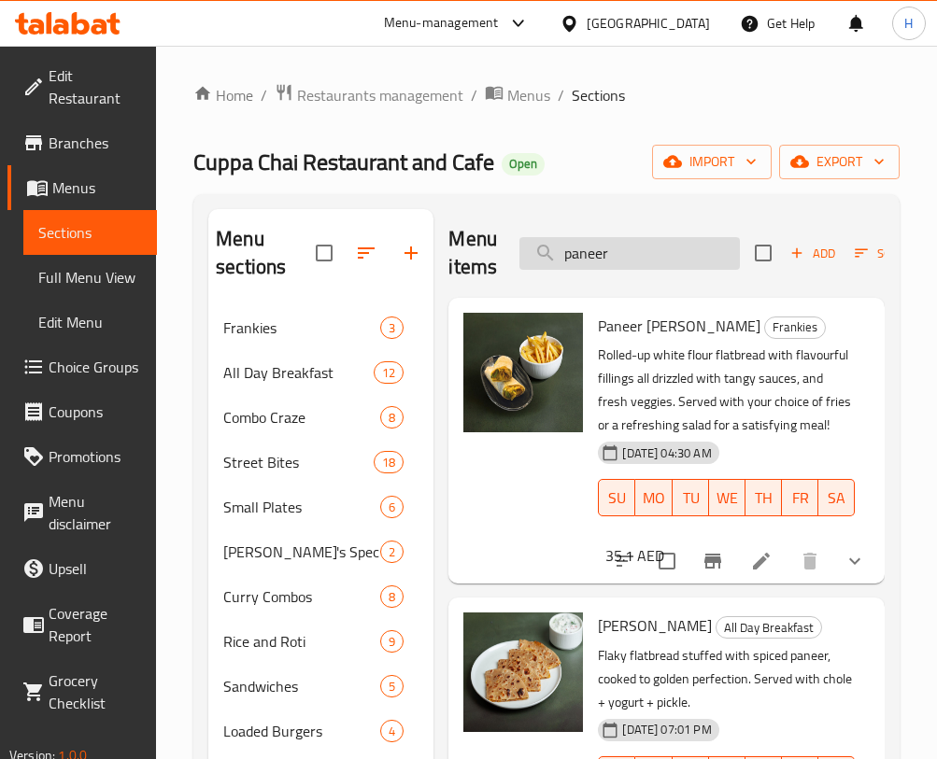
click at [643, 243] on input "paneer" at bounding box center [629, 253] width 220 height 33
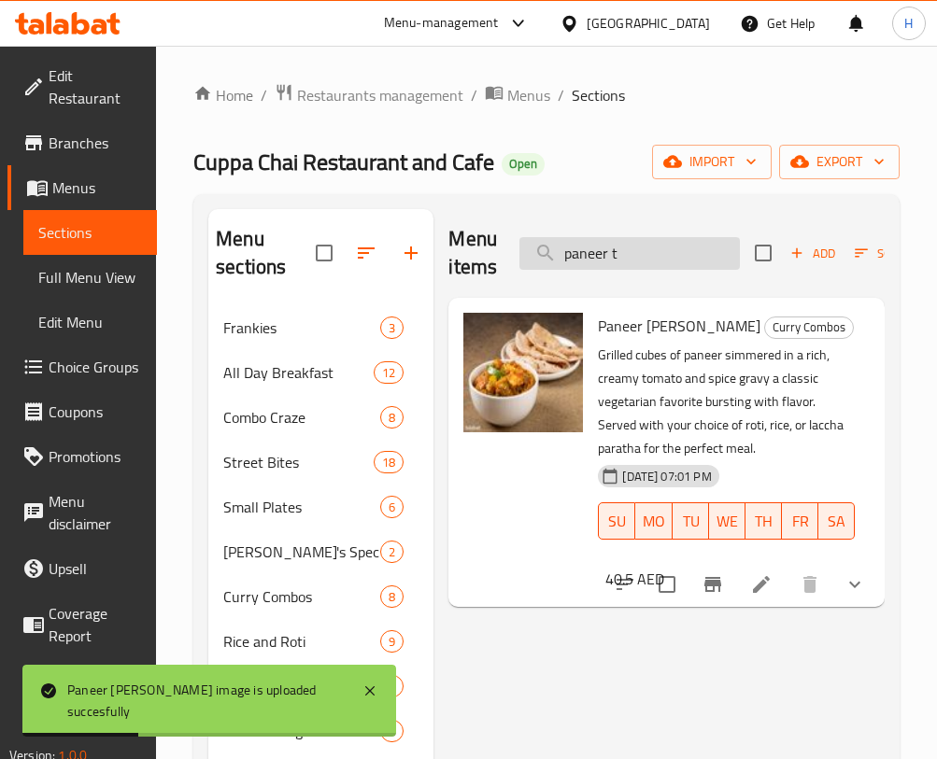
click at [668, 242] on input "paneer t" at bounding box center [629, 253] width 220 height 33
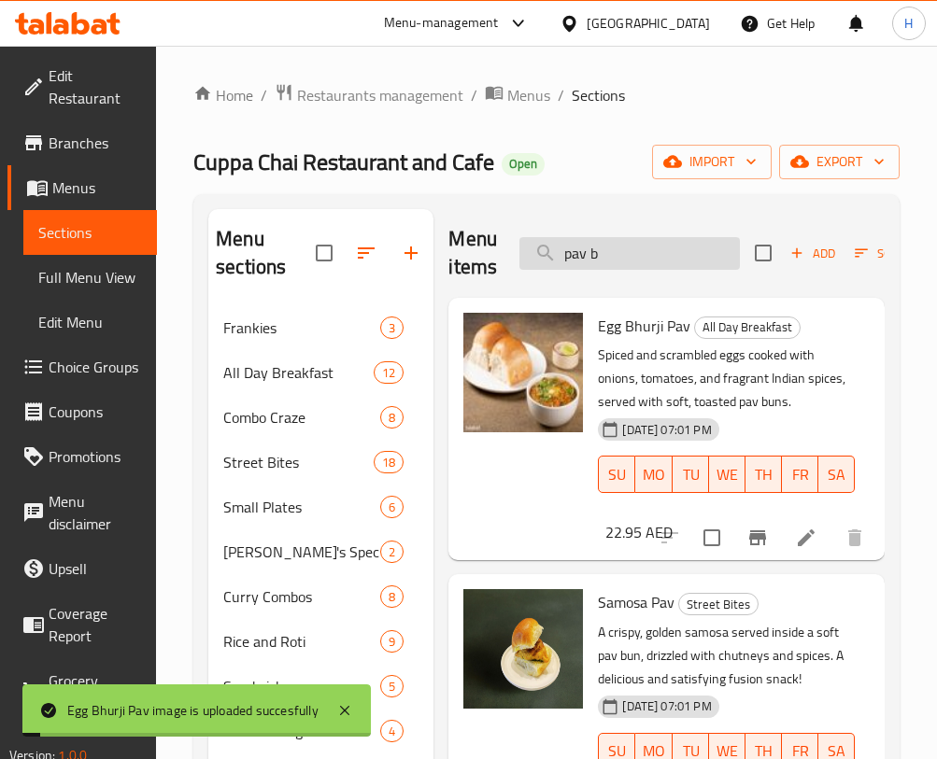
click at [619, 268] on input "pav b" at bounding box center [629, 253] width 220 height 33
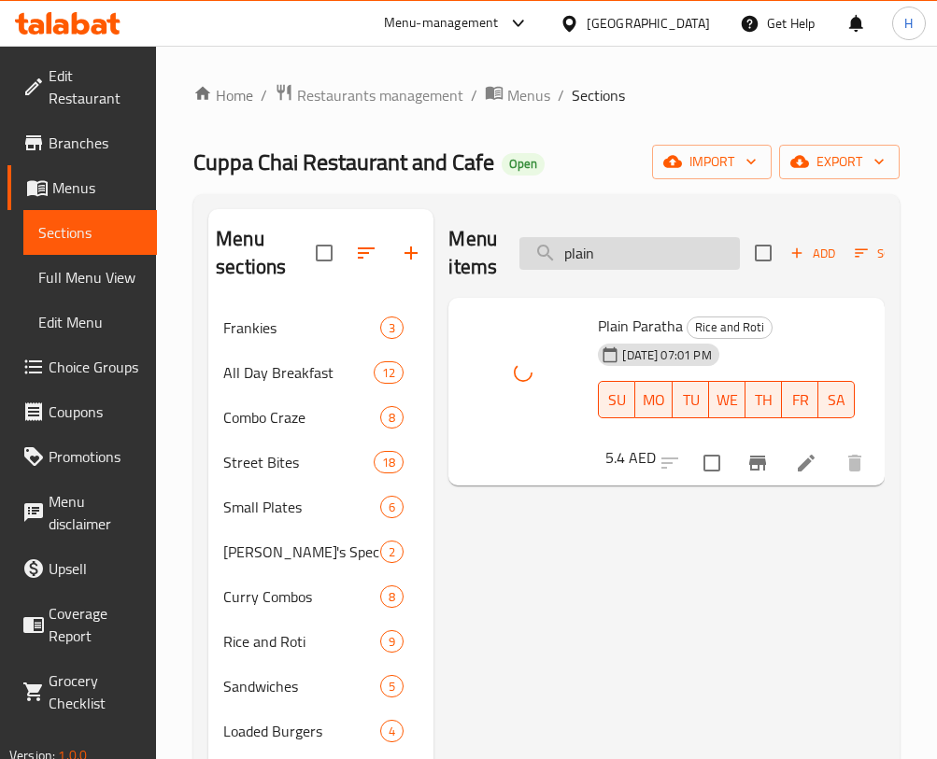
click at [654, 264] on input "plain" at bounding box center [629, 253] width 220 height 33
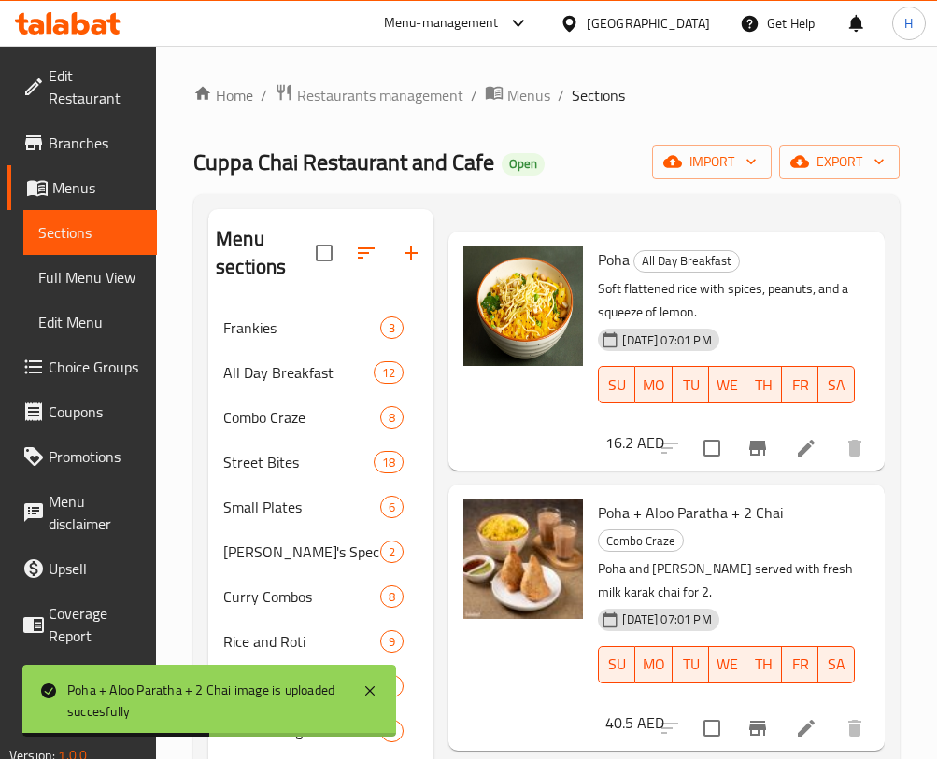
scroll to position [4, 0]
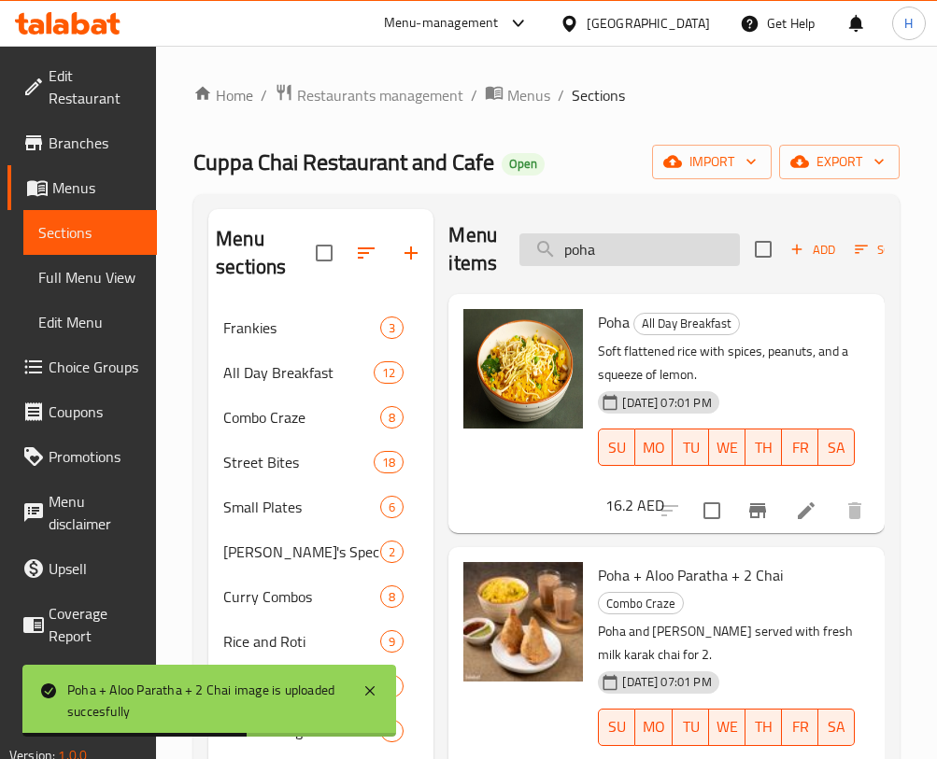
click at [710, 258] on input "poha" at bounding box center [629, 249] width 220 height 33
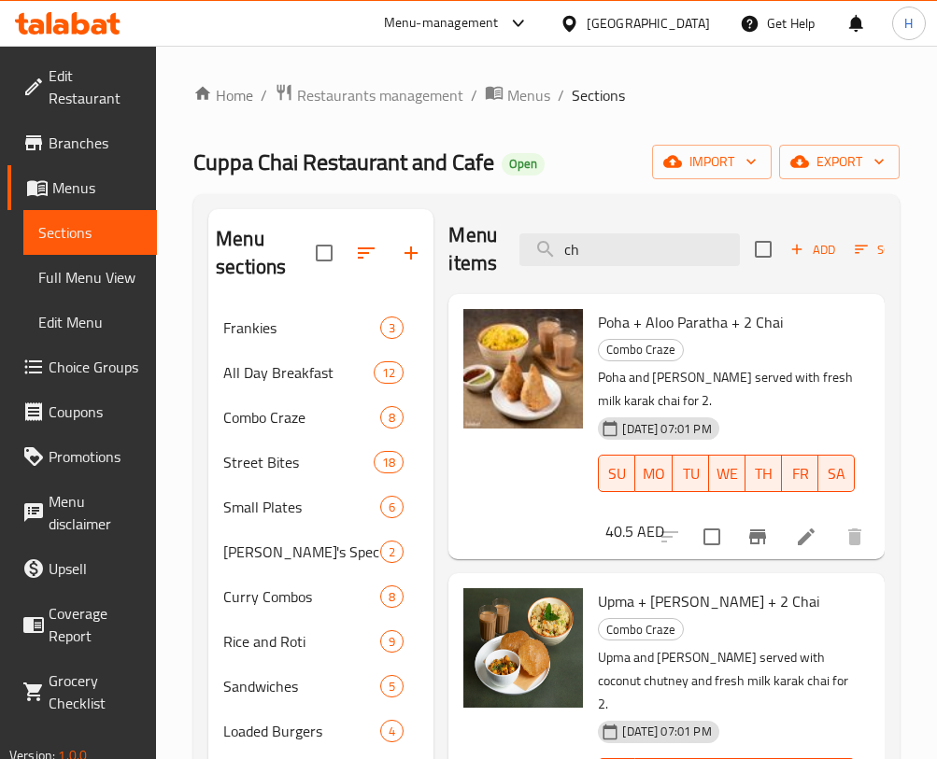
type input "c"
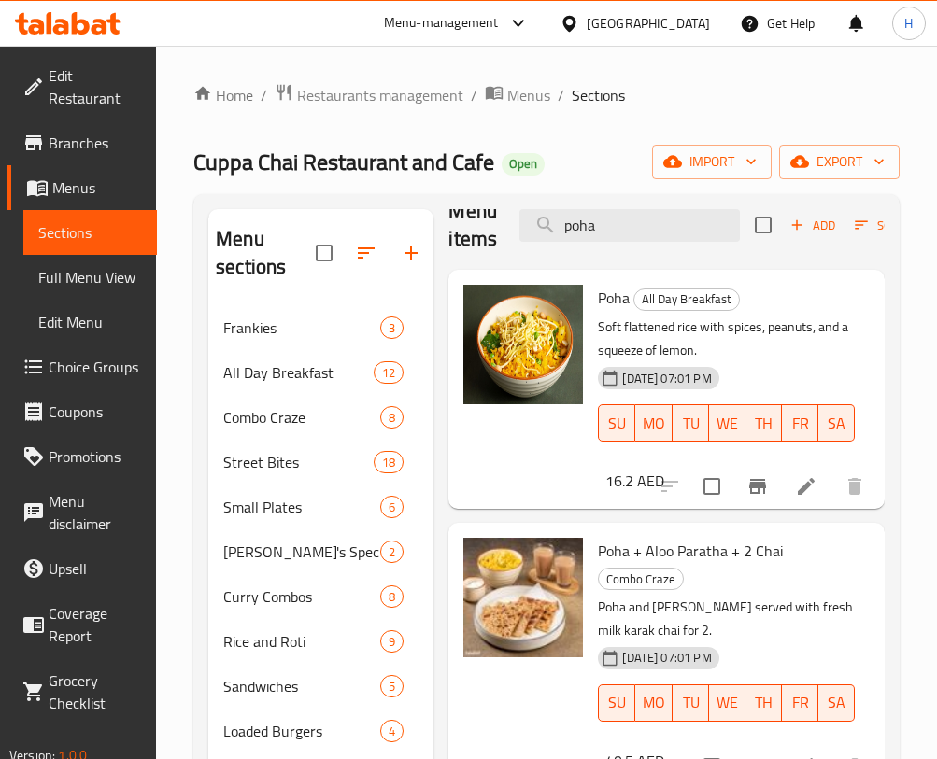
scroll to position [3, 0]
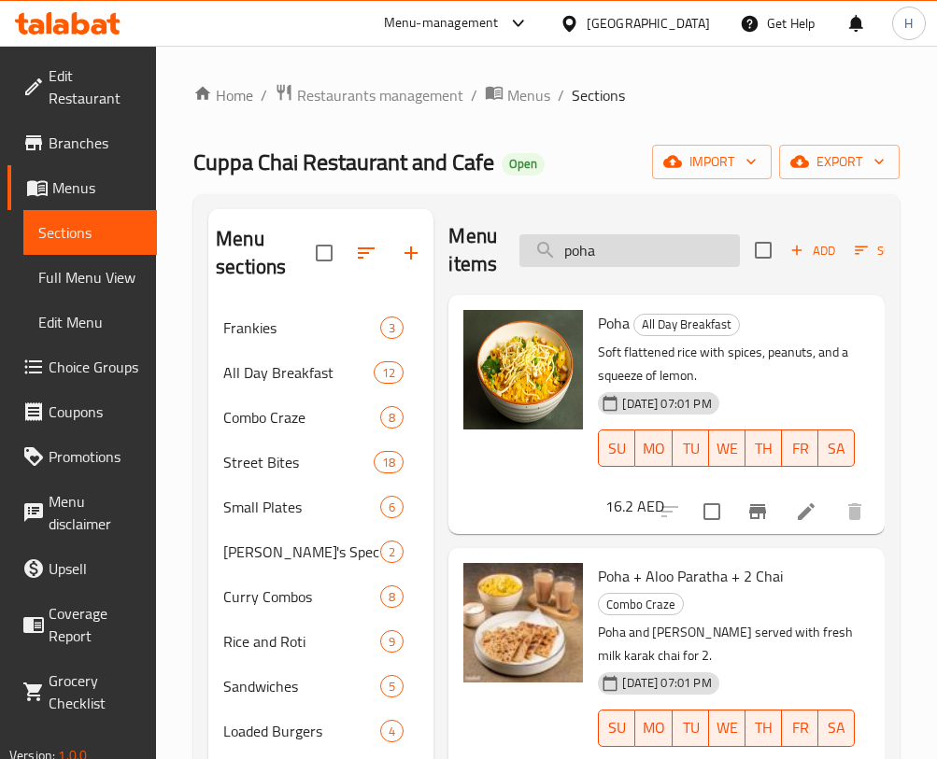
click at [717, 235] on input "poha" at bounding box center [629, 250] width 220 height 33
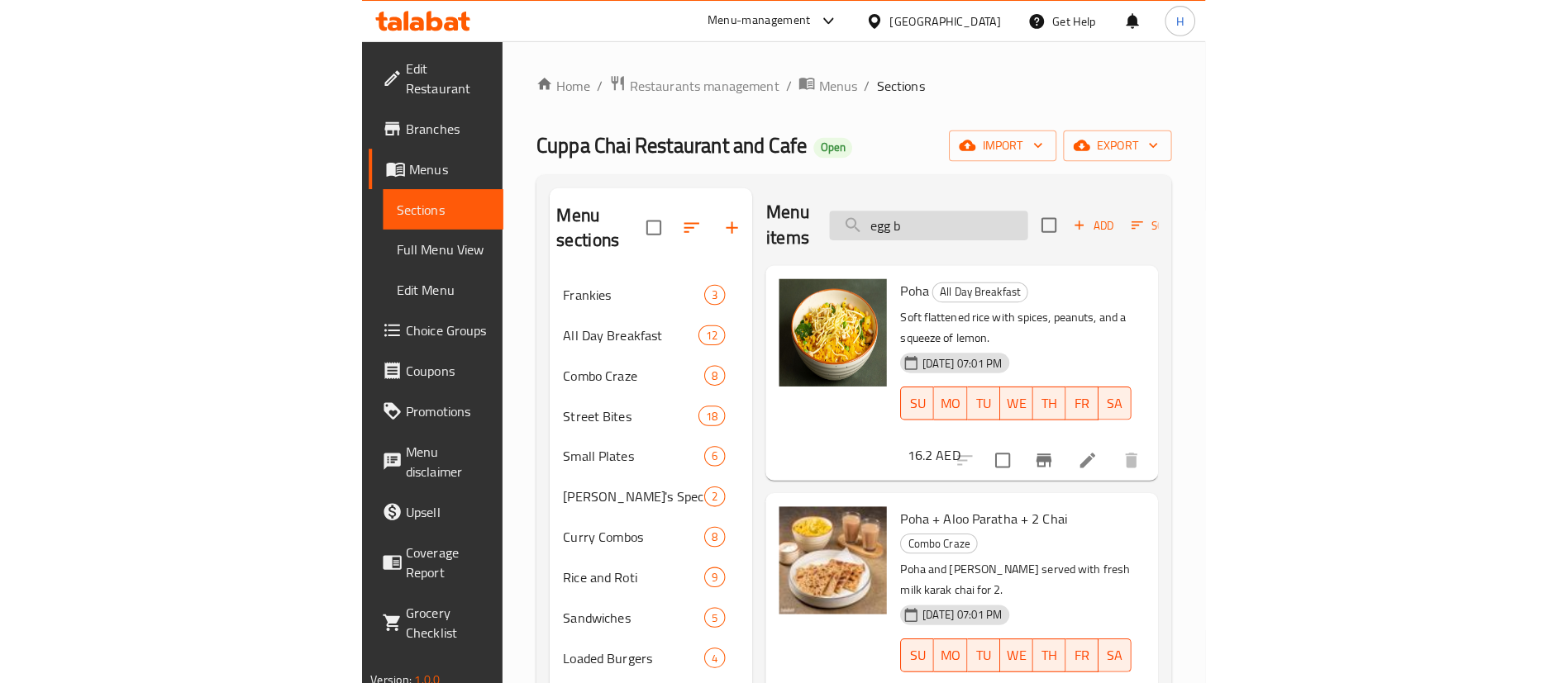
scroll to position [0, 0]
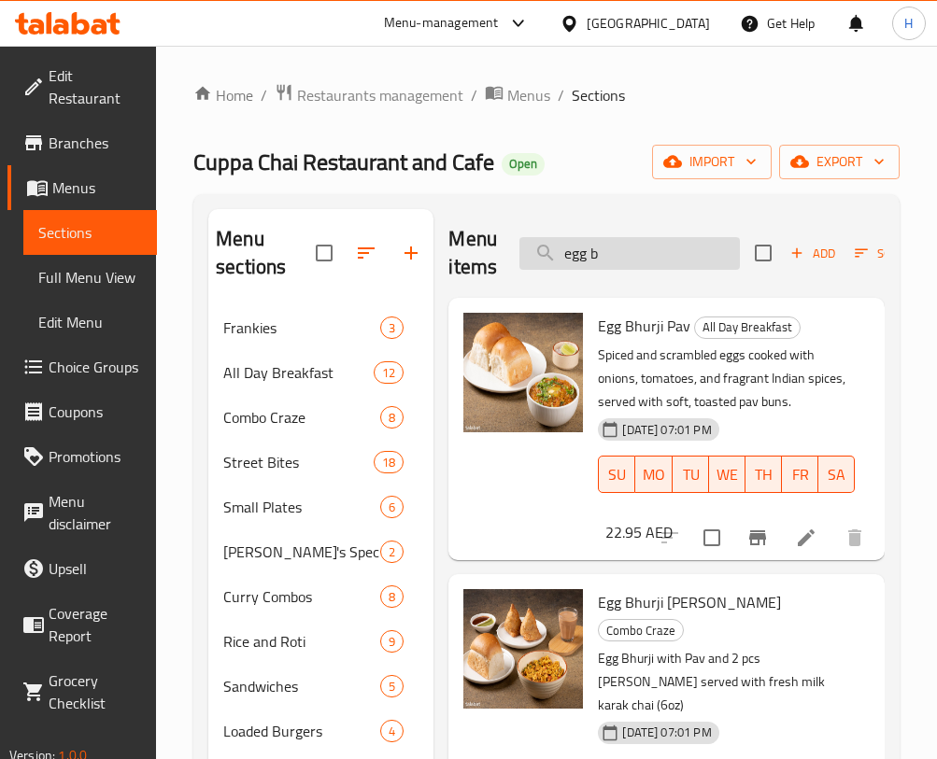
click at [638, 253] on input "egg b" at bounding box center [629, 253] width 220 height 33
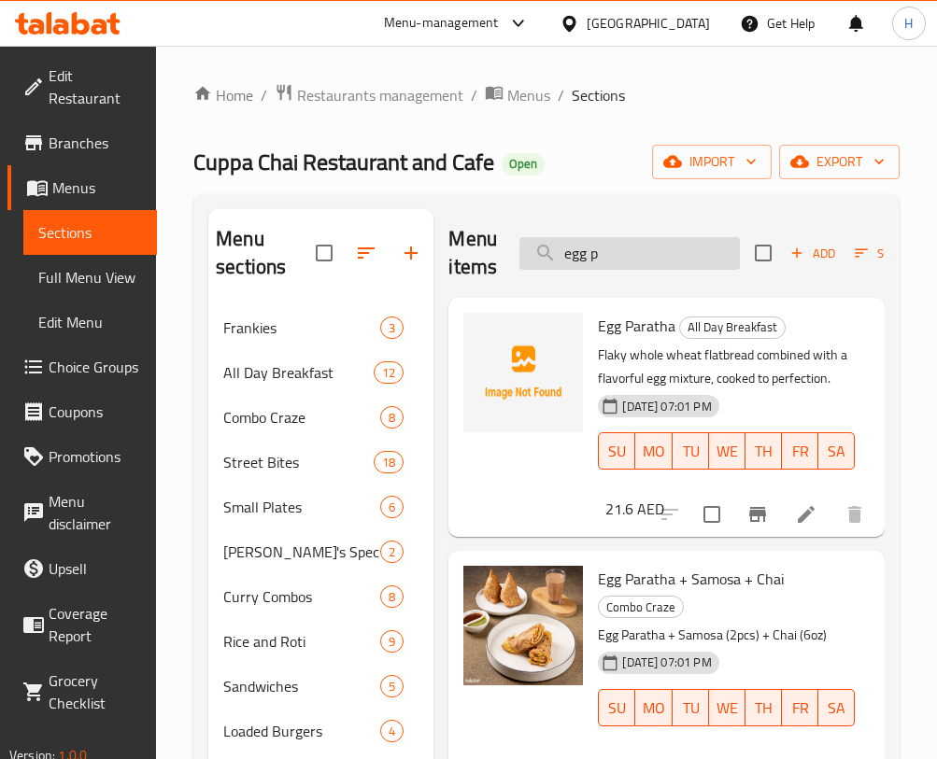
click at [734, 257] on input "egg p" at bounding box center [629, 253] width 220 height 33
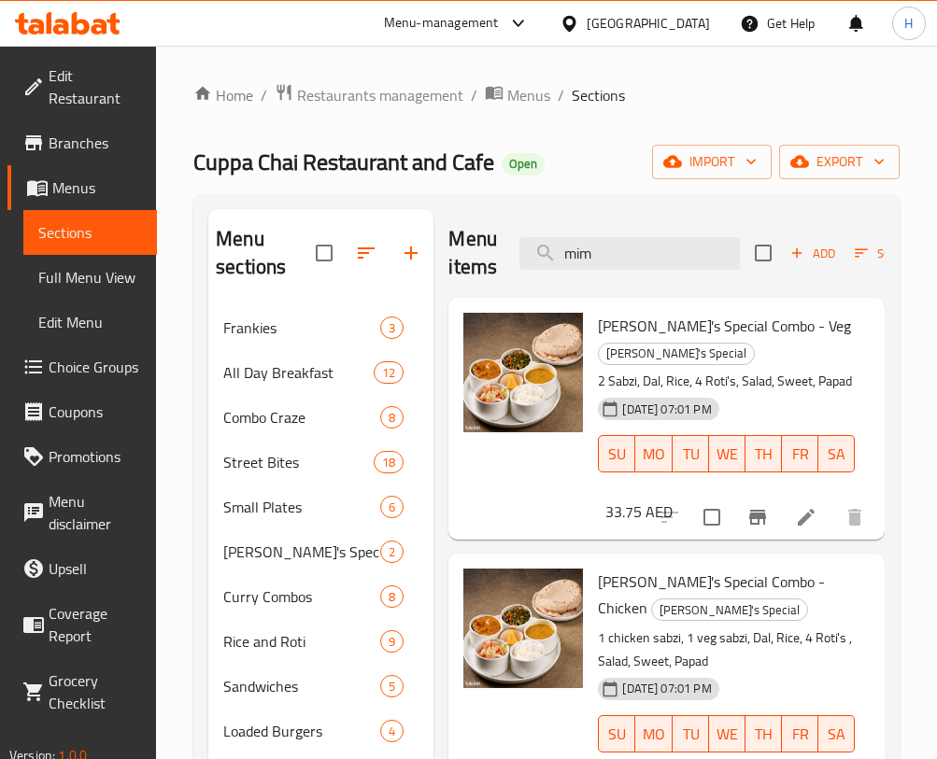
type input "mim"
